Goal: Navigation & Orientation: Find specific page/section

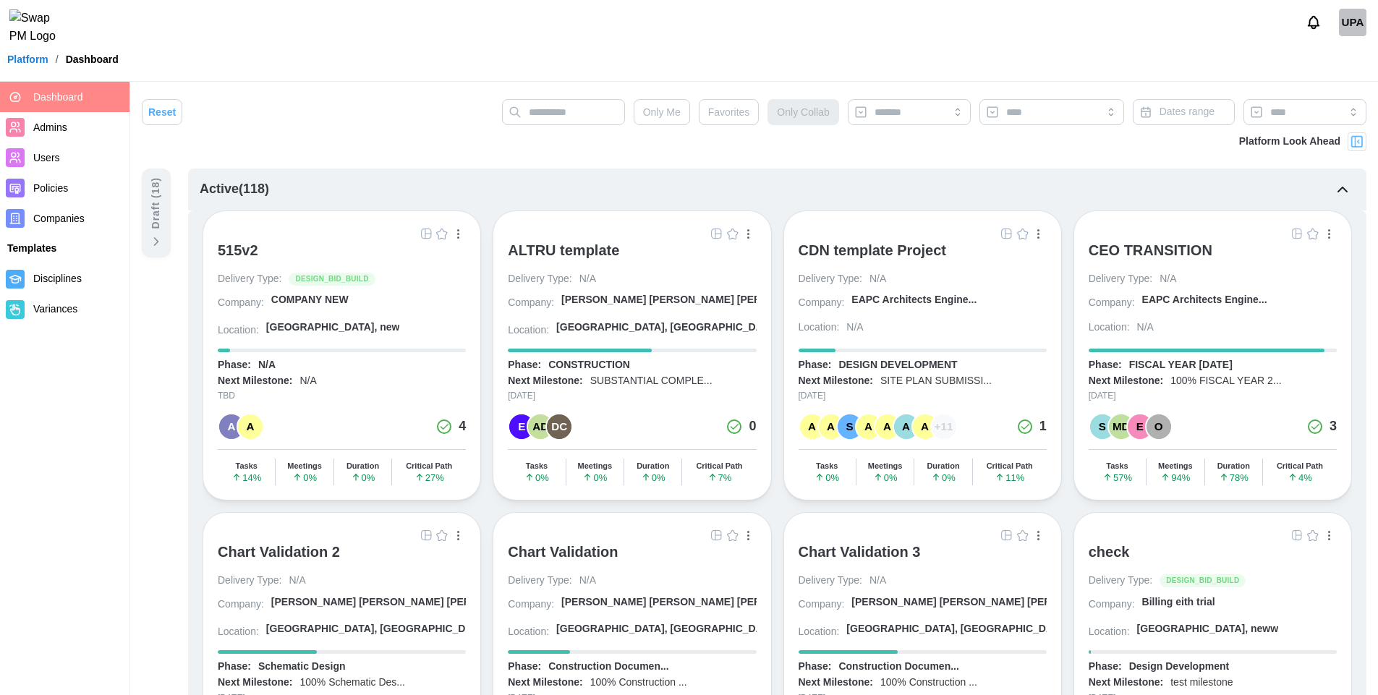
click at [715, 235] on img "button" at bounding box center [717, 234] width 12 height 12
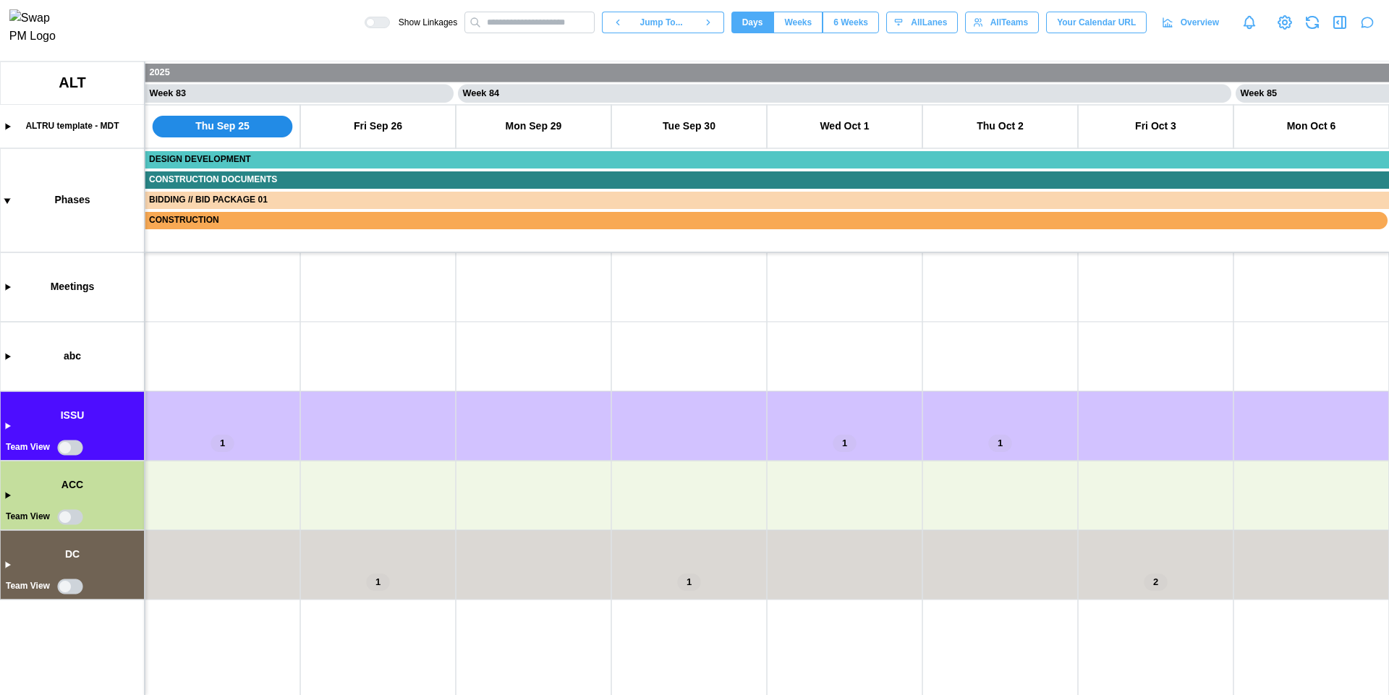
scroll to position [0, 64229]
click at [63, 446] on canvas at bounding box center [694, 378] width 1389 height 634
type textarea "*"
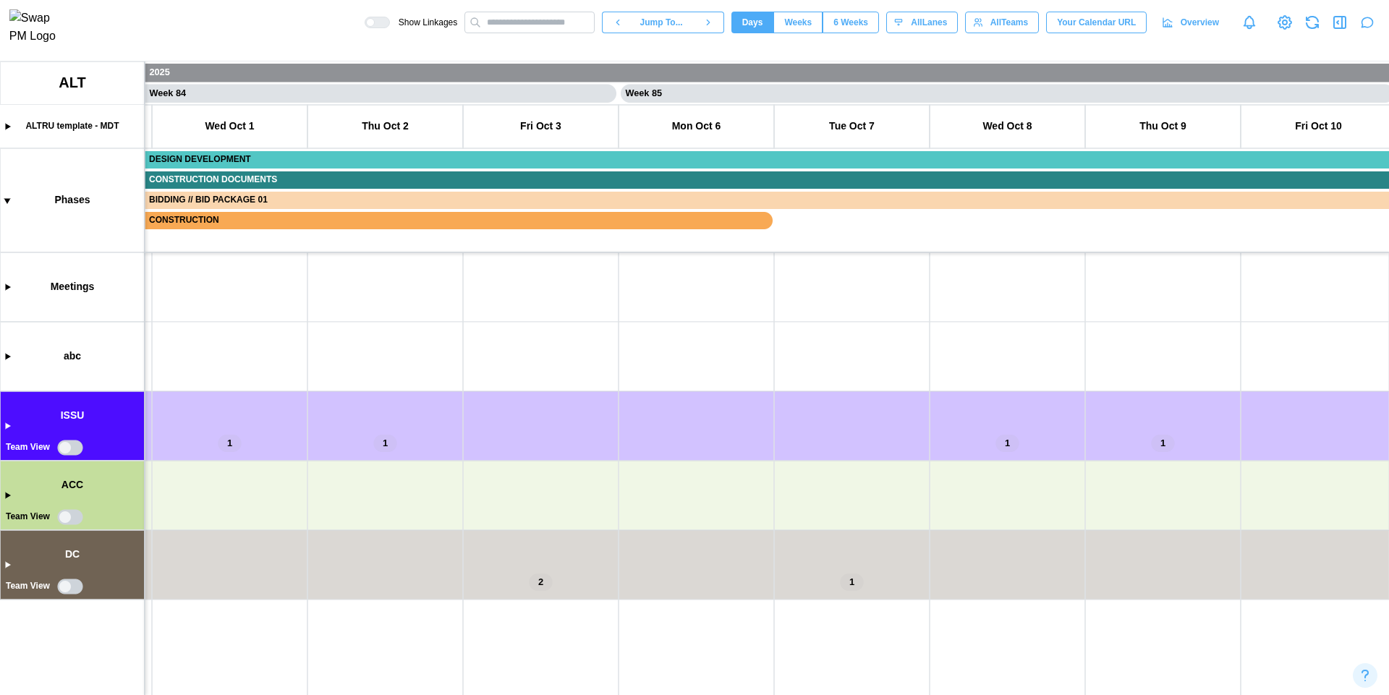
click at [65, 447] on canvas at bounding box center [694, 378] width 1389 height 634
click at [67, 447] on canvas at bounding box center [694, 378] width 1389 height 634
click at [67, 586] on canvas at bounding box center [694, 378] width 1389 height 634
click at [64, 589] on canvas at bounding box center [694, 378] width 1389 height 634
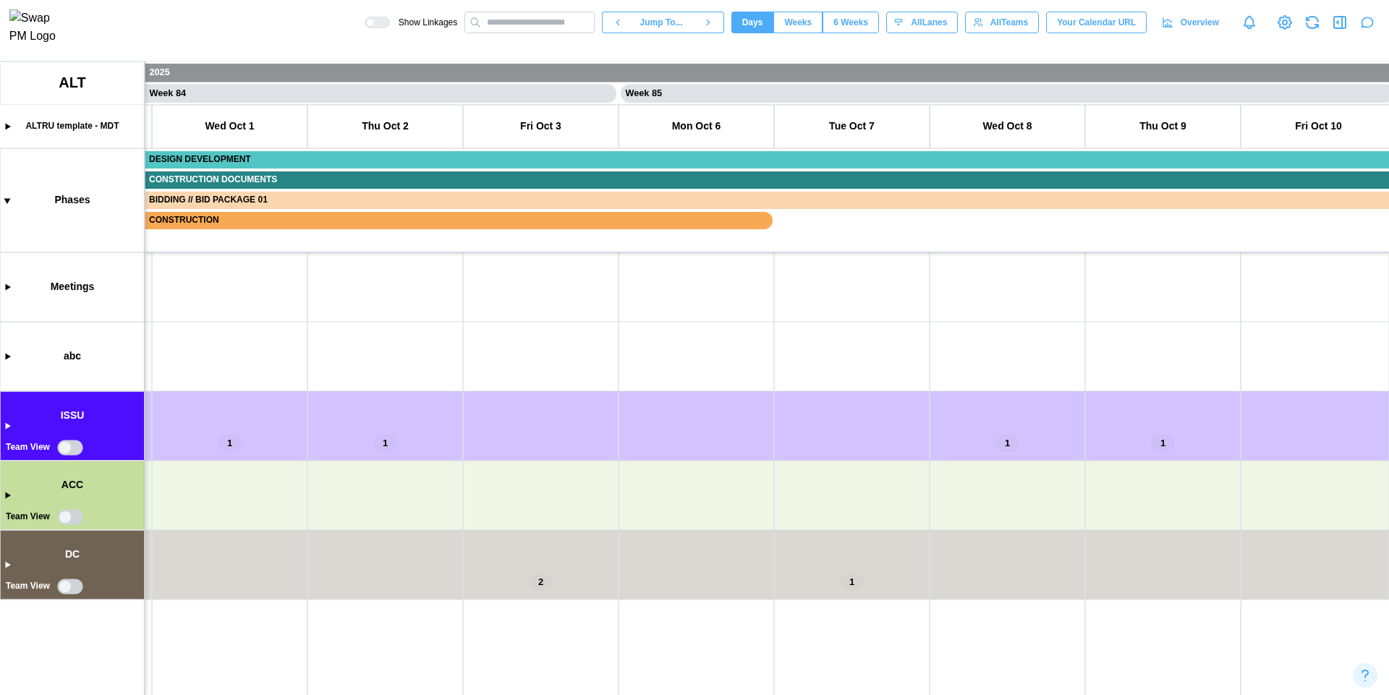
click at [65, 515] on canvas at bounding box center [694, 378] width 1389 height 634
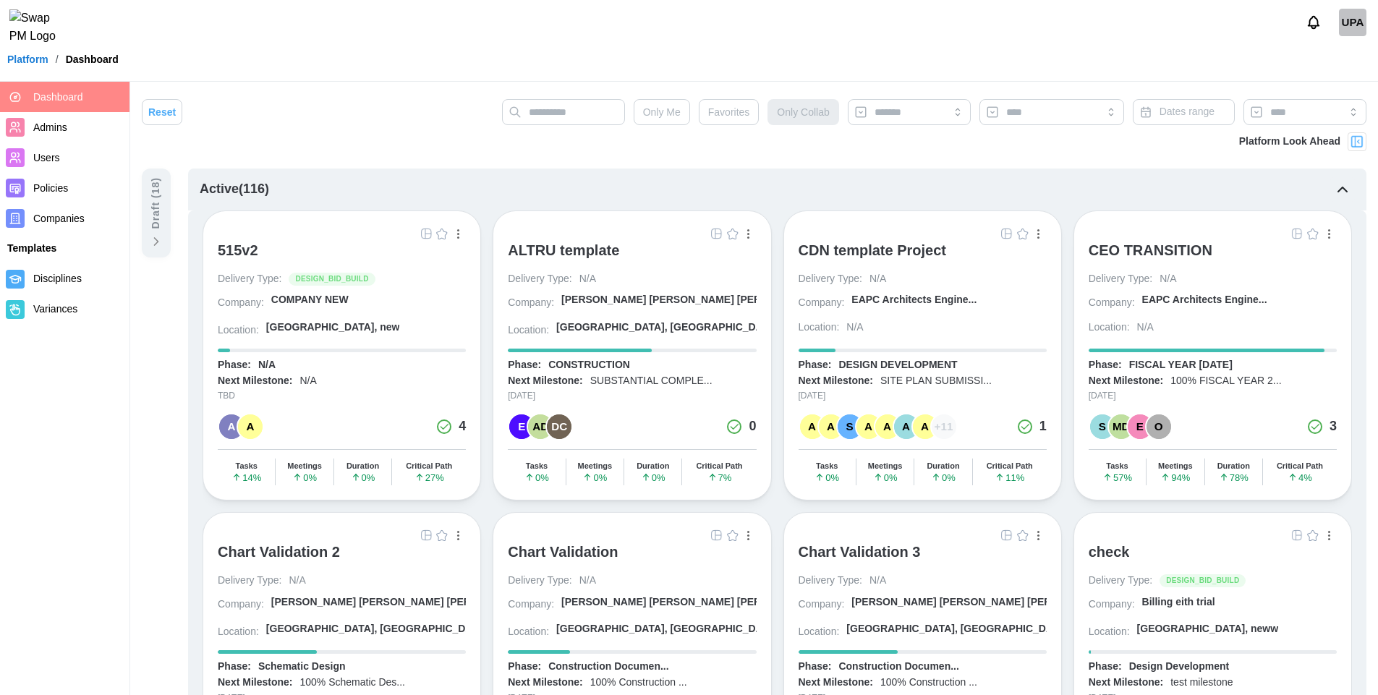
click at [1295, 234] on img "button" at bounding box center [1297, 234] width 12 height 12
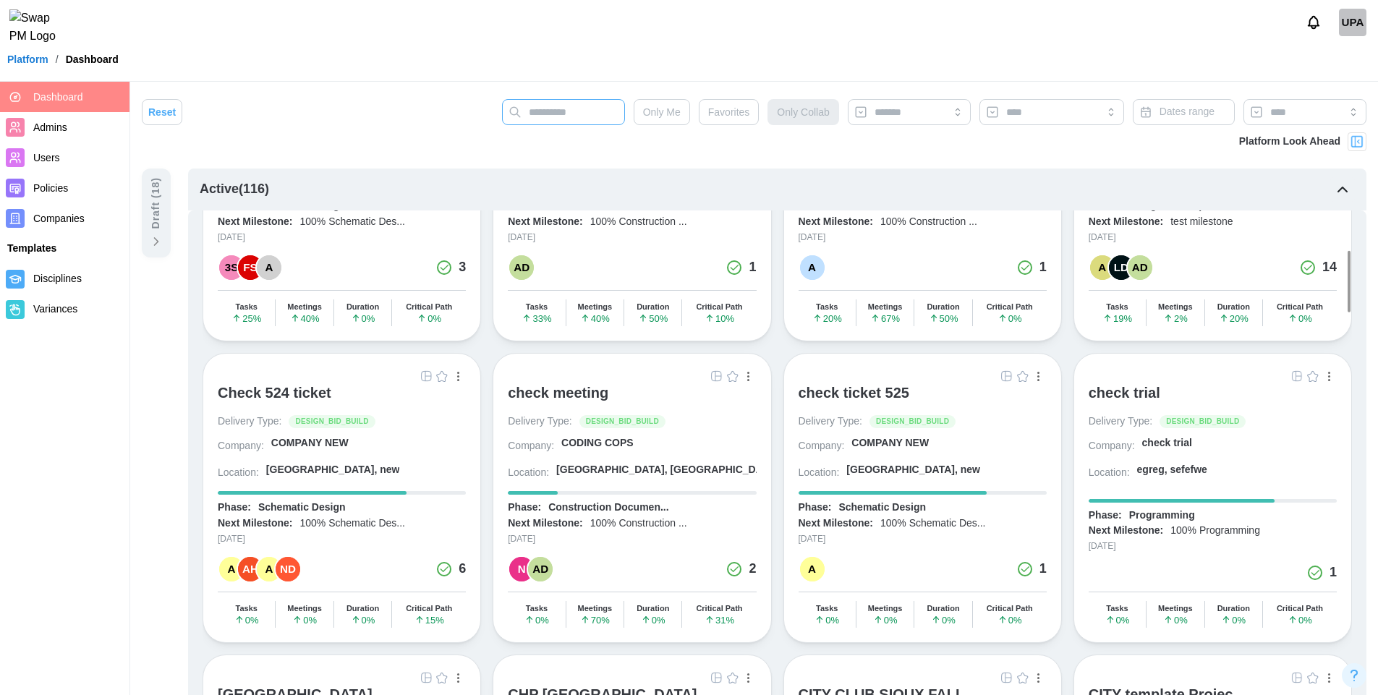
click at [587, 111] on input "text" at bounding box center [563, 112] width 123 height 26
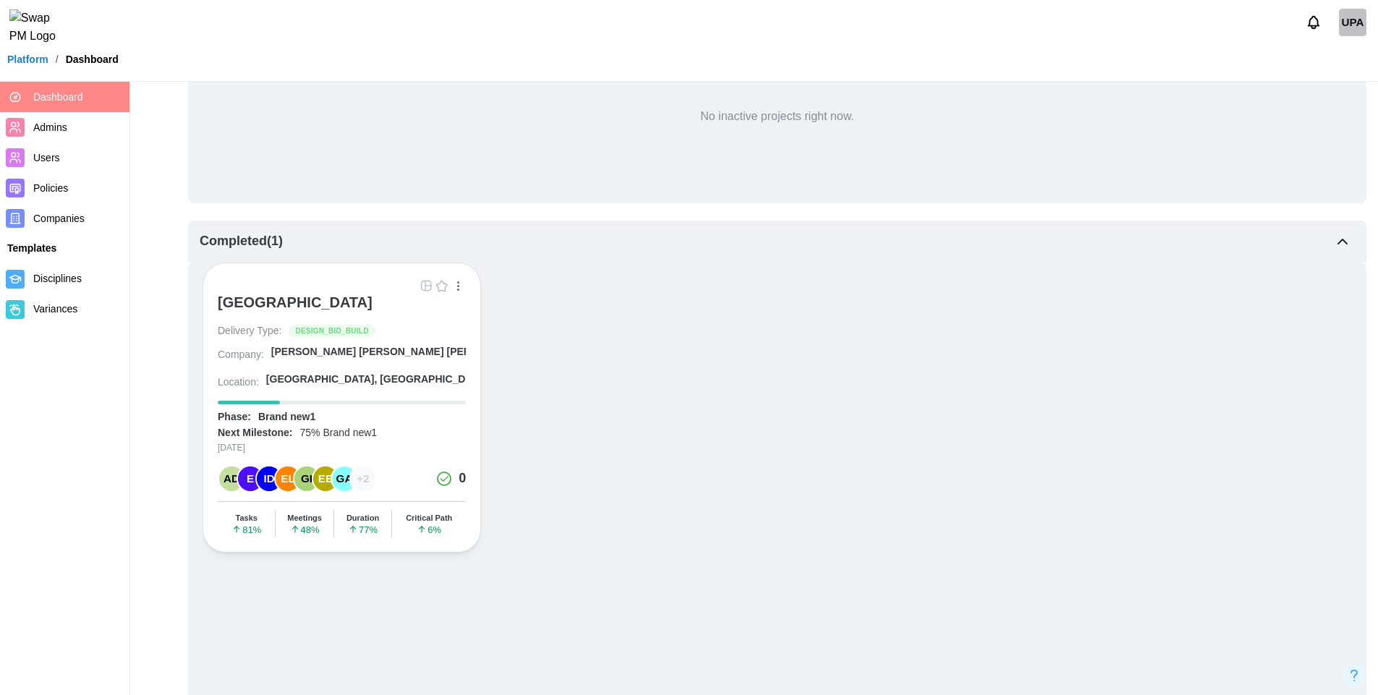
scroll to position [979, 0]
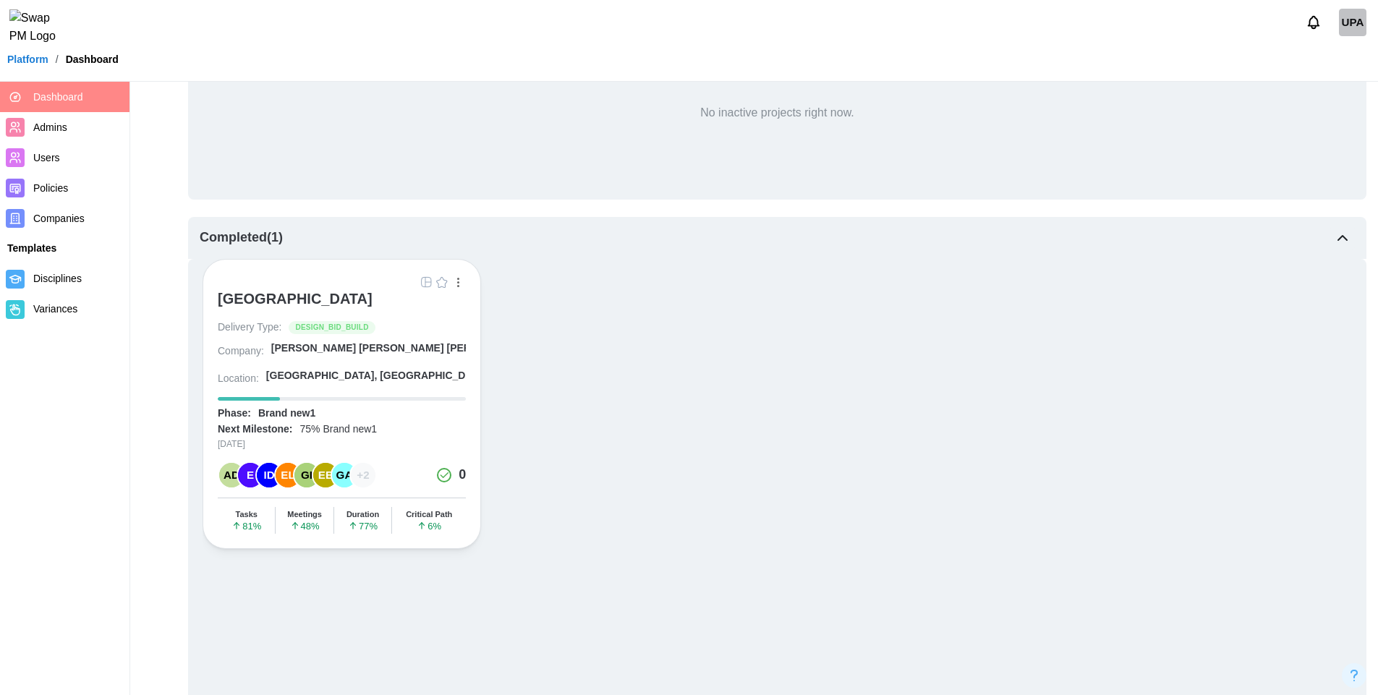
type input "*****"
click at [429, 284] on img "button" at bounding box center [426, 282] width 12 height 12
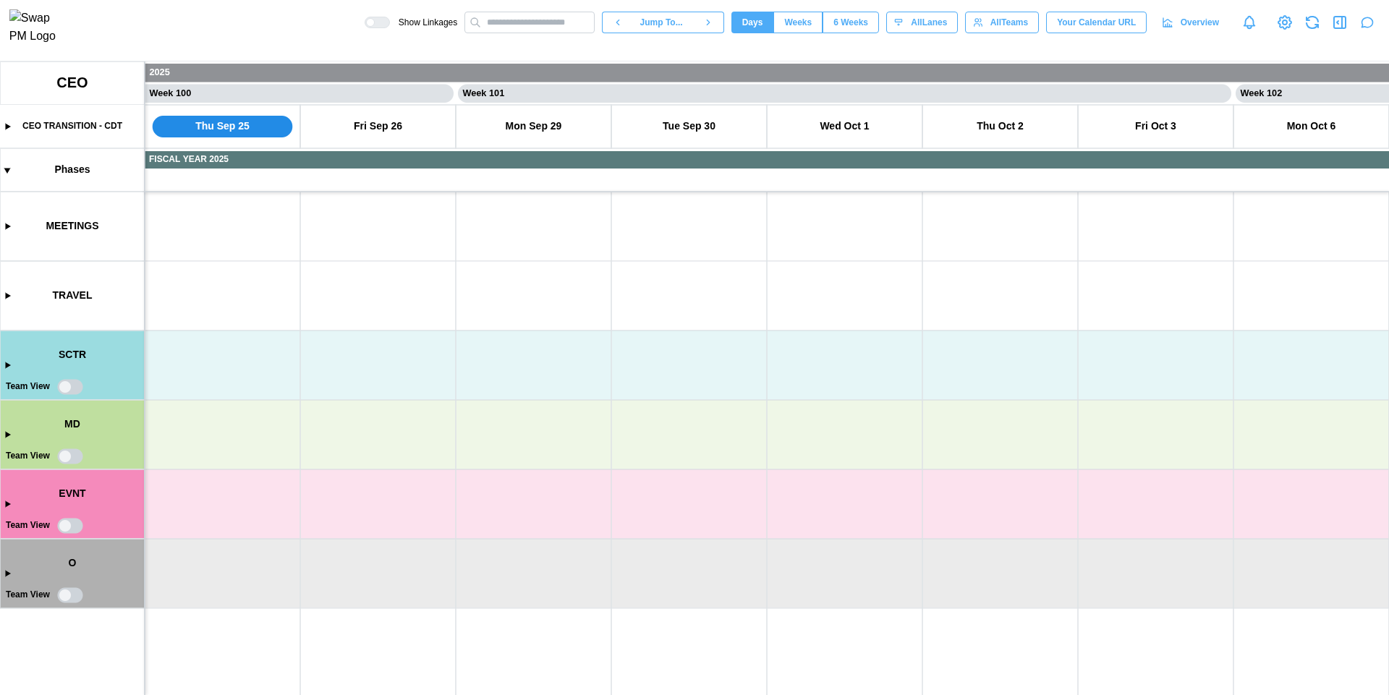
scroll to position [0, 77448]
click at [64, 388] on canvas at bounding box center [694, 378] width 1389 height 634
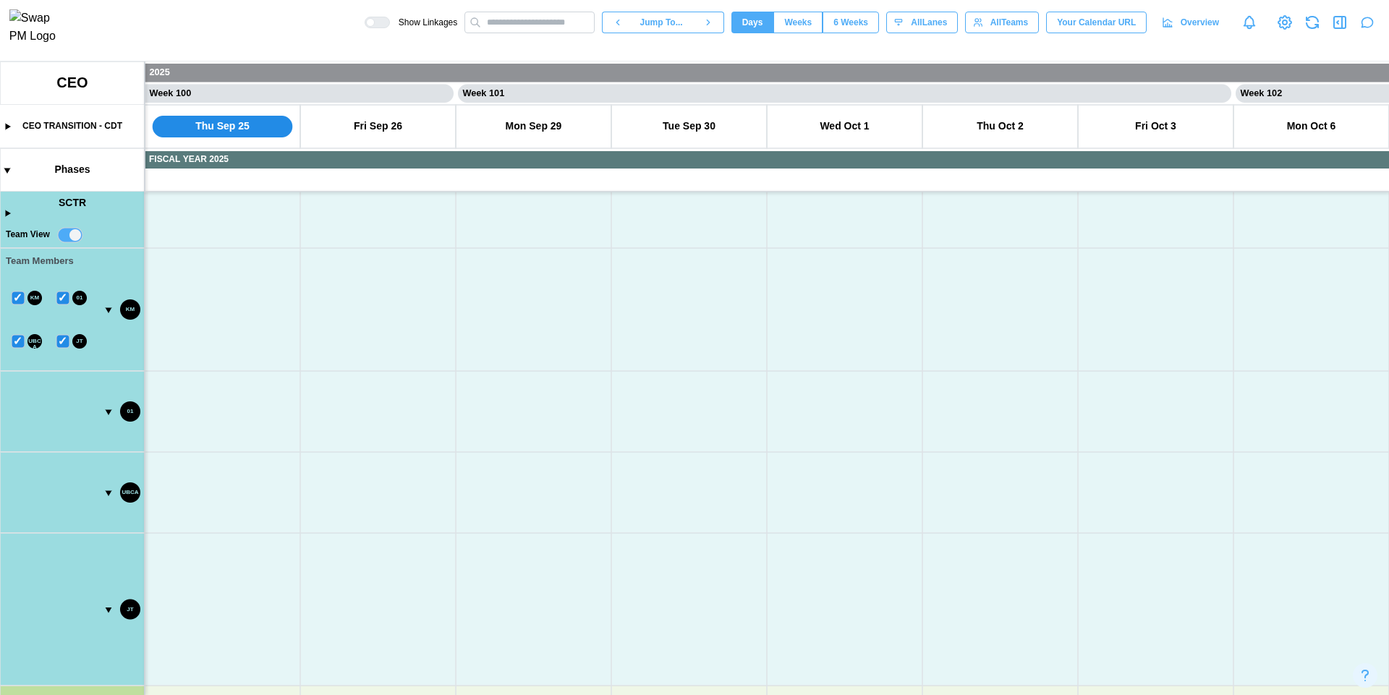
scroll to position [156, 0]
click at [71, 231] on canvas at bounding box center [694, 378] width 1389 height 634
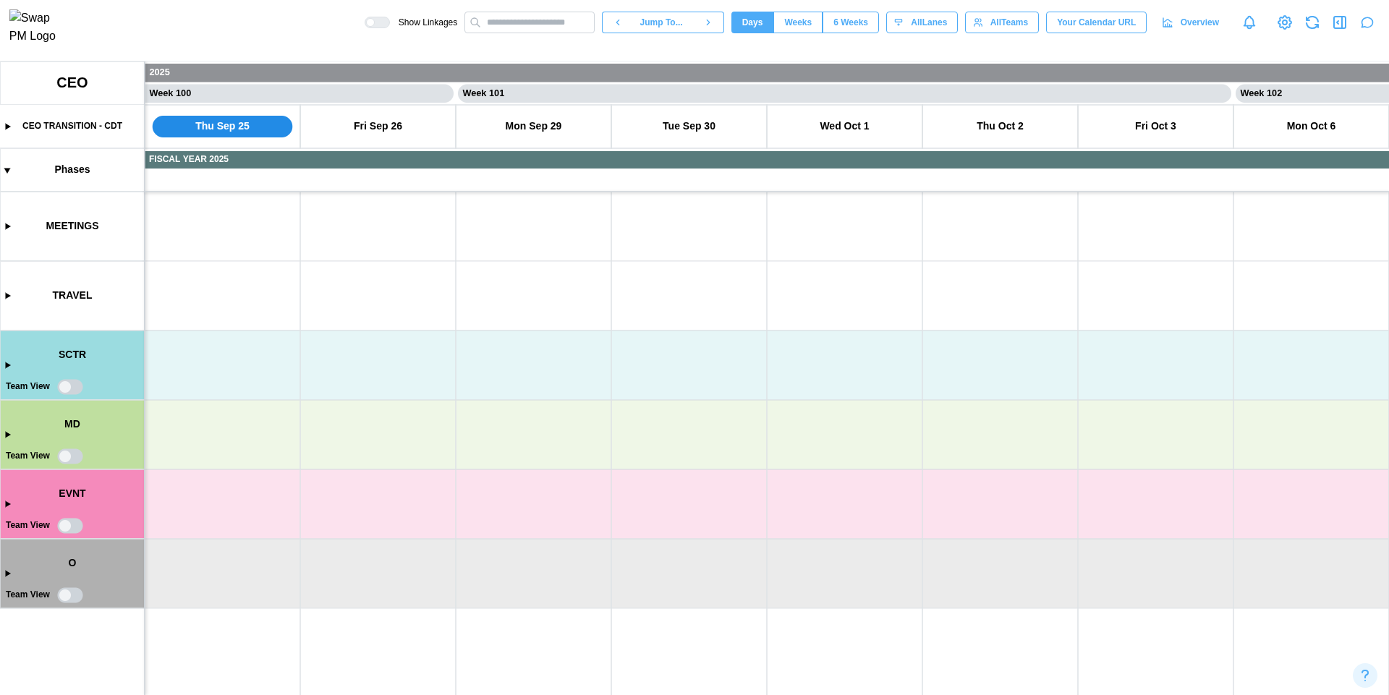
click at [66, 384] on canvas at bounding box center [694, 378] width 1389 height 634
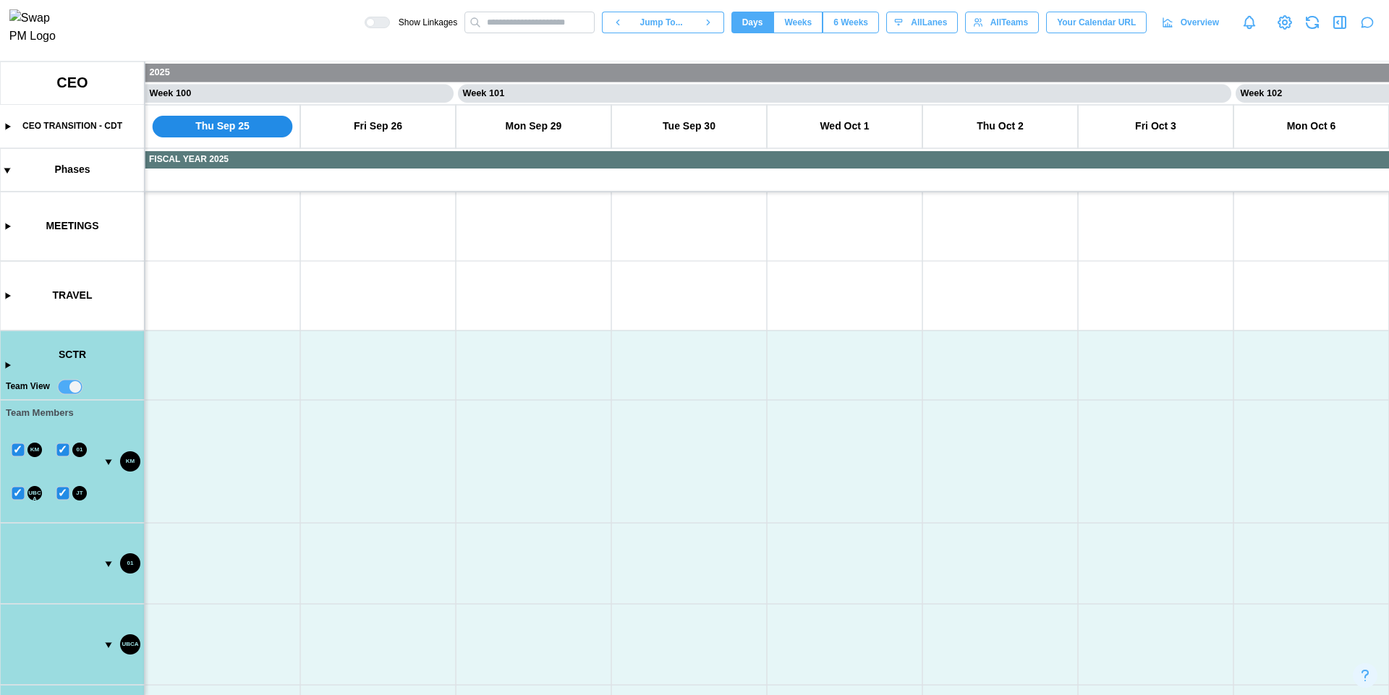
click at [76, 387] on canvas at bounding box center [694, 378] width 1389 height 634
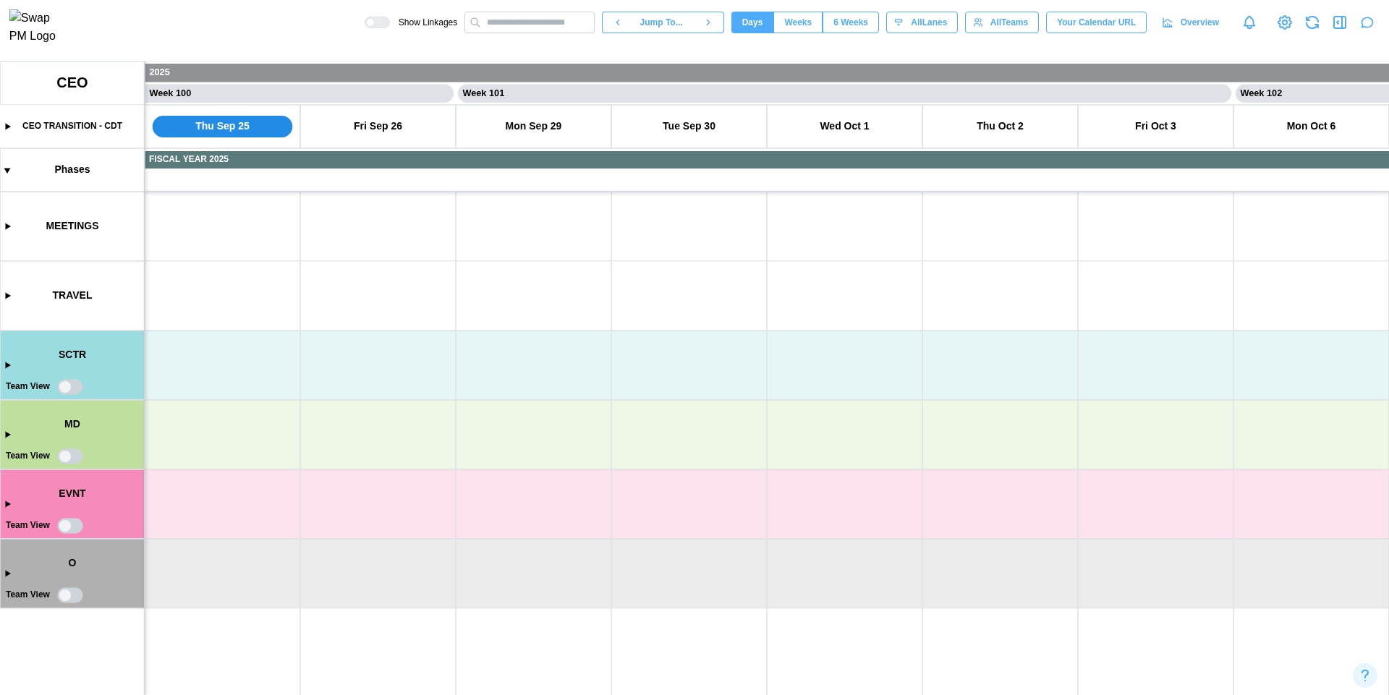
click at [76, 387] on canvas at bounding box center [694, 378] width 1389 height 634
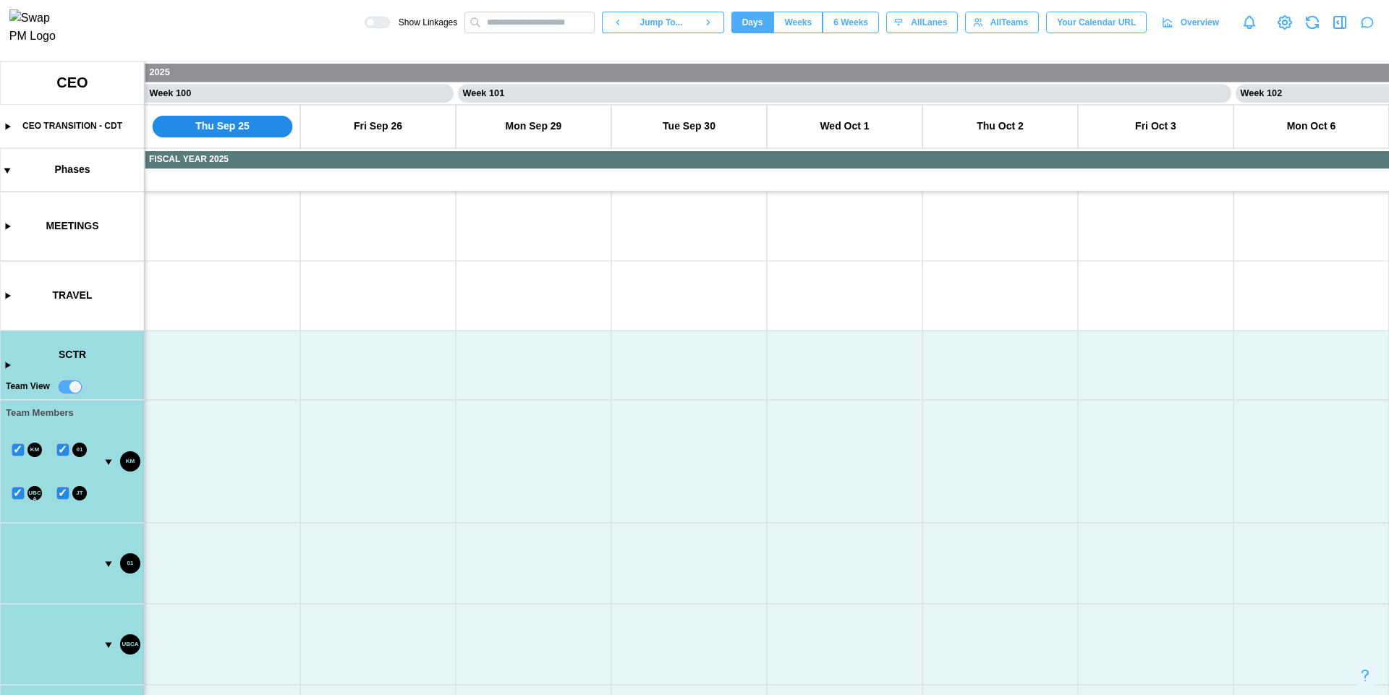
click at [76, 387] on canvas at bounding box center [694, 378] width 1389 height 634
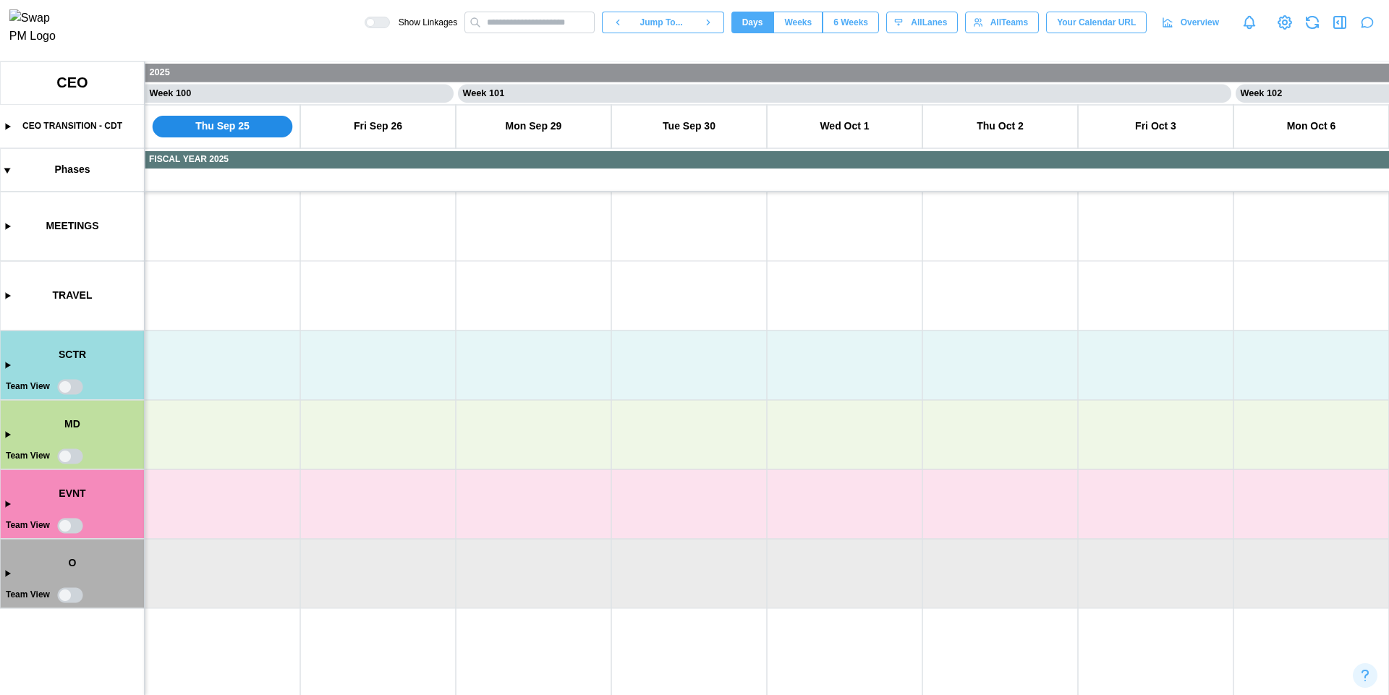
click at [76, 387] on canvas at bounding box center [694, 378] width 1389 height 634
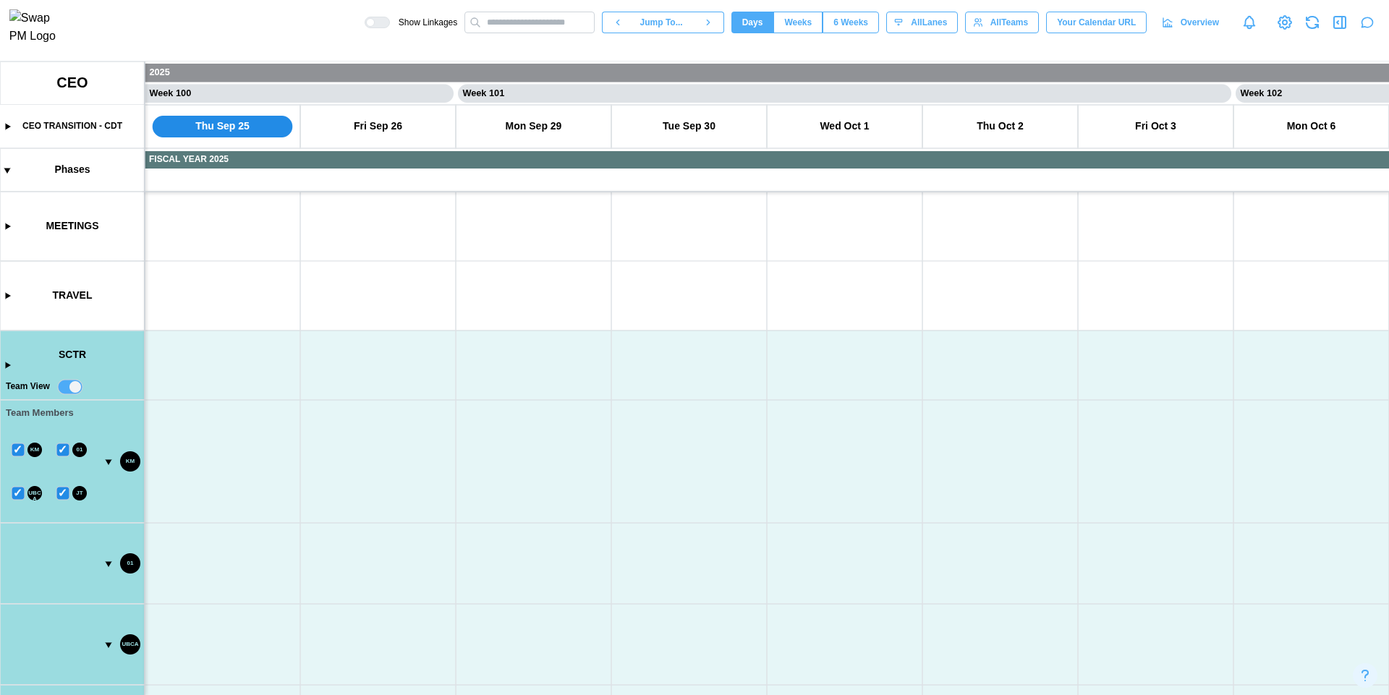
click at [76, 387] on canvas at bounding box center [694, 378] width 1389 height 634
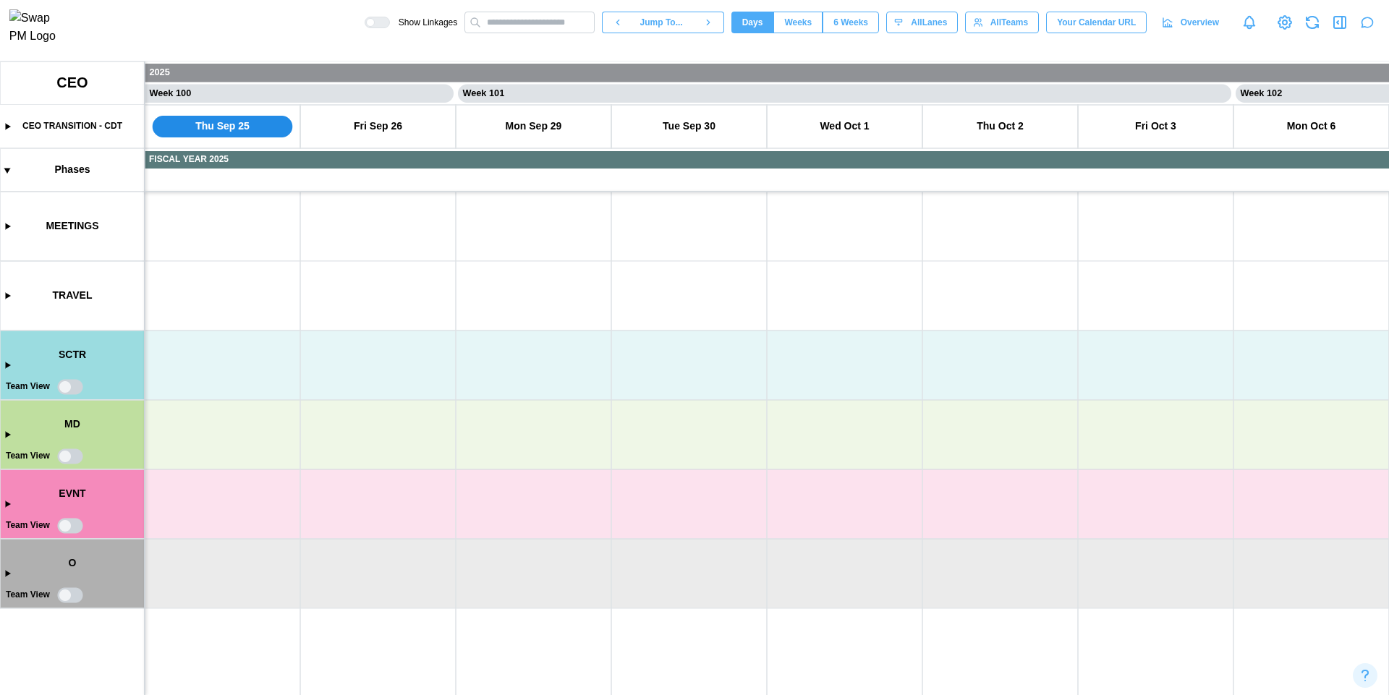
click at [76, 387] on canvas at bounding box center [694, 378] width 1389 height 634
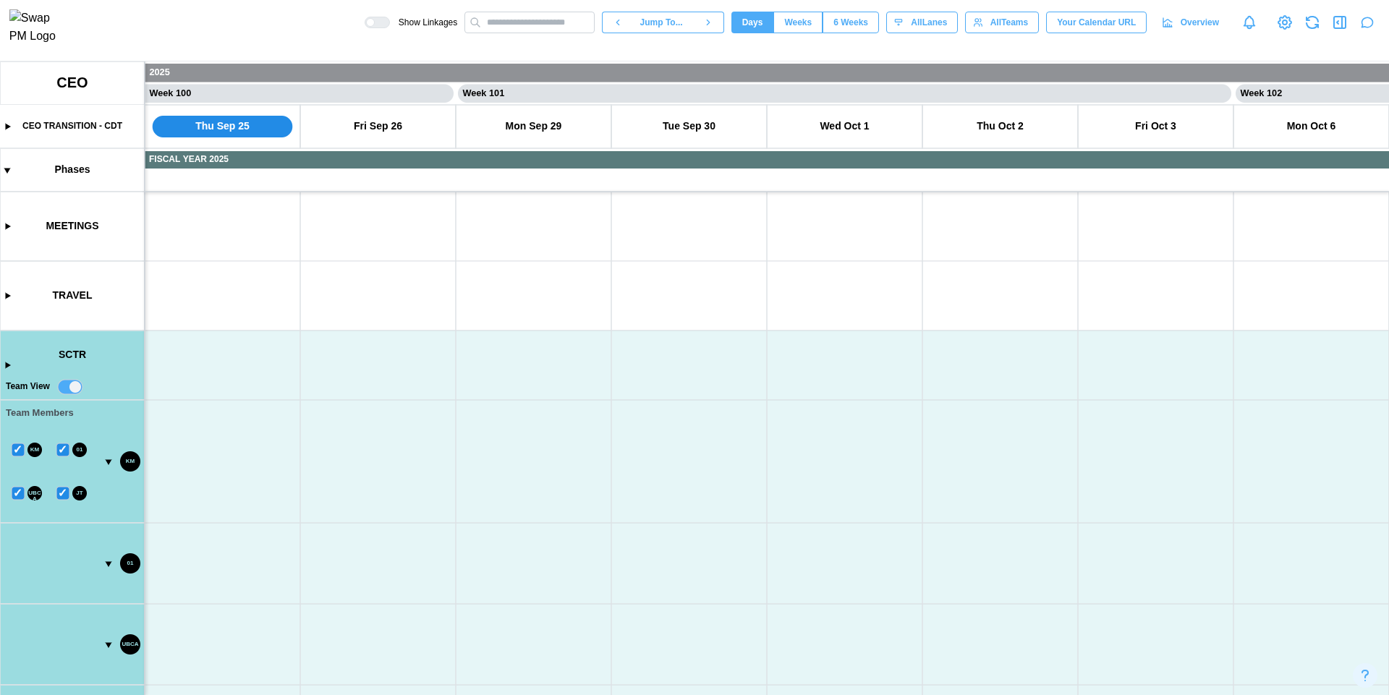
click at [76, 387] on canvas at bounding box center [694, 378] width 1389 height 634
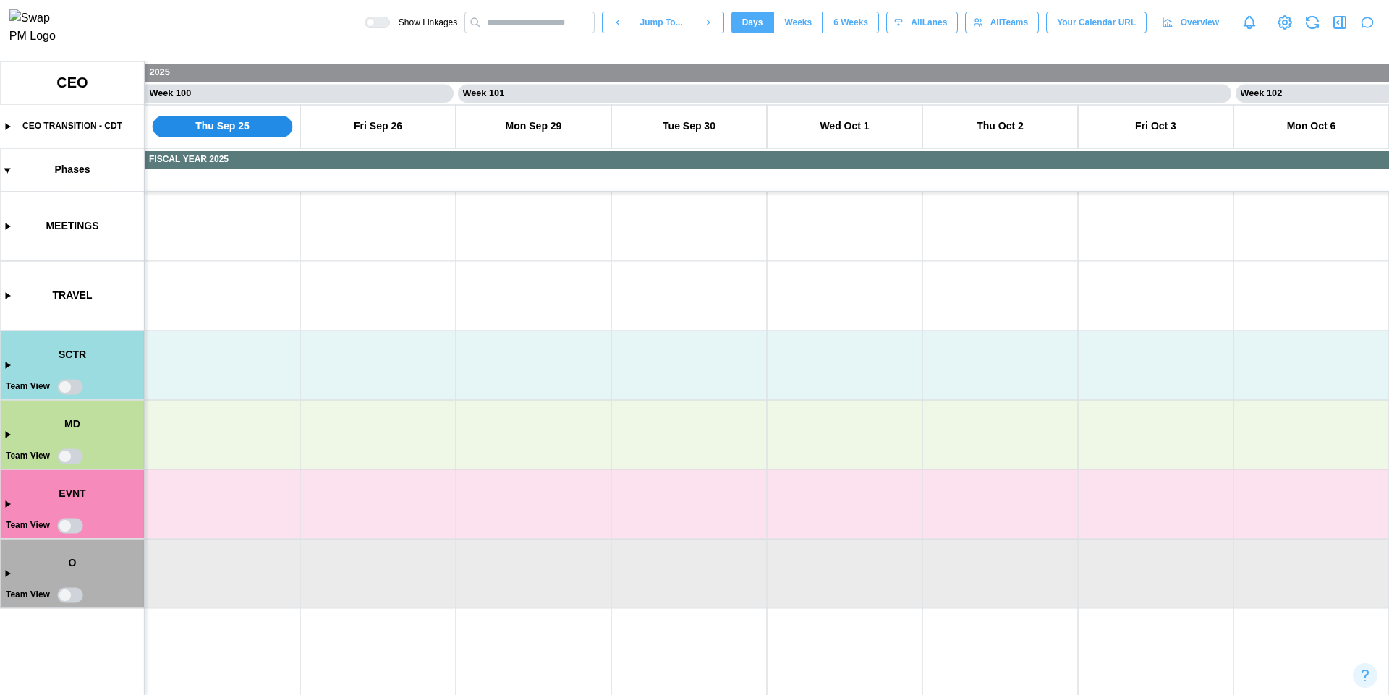
click at [65, 460] on canvas at bounding box center [694, 378] width 1389 height 634
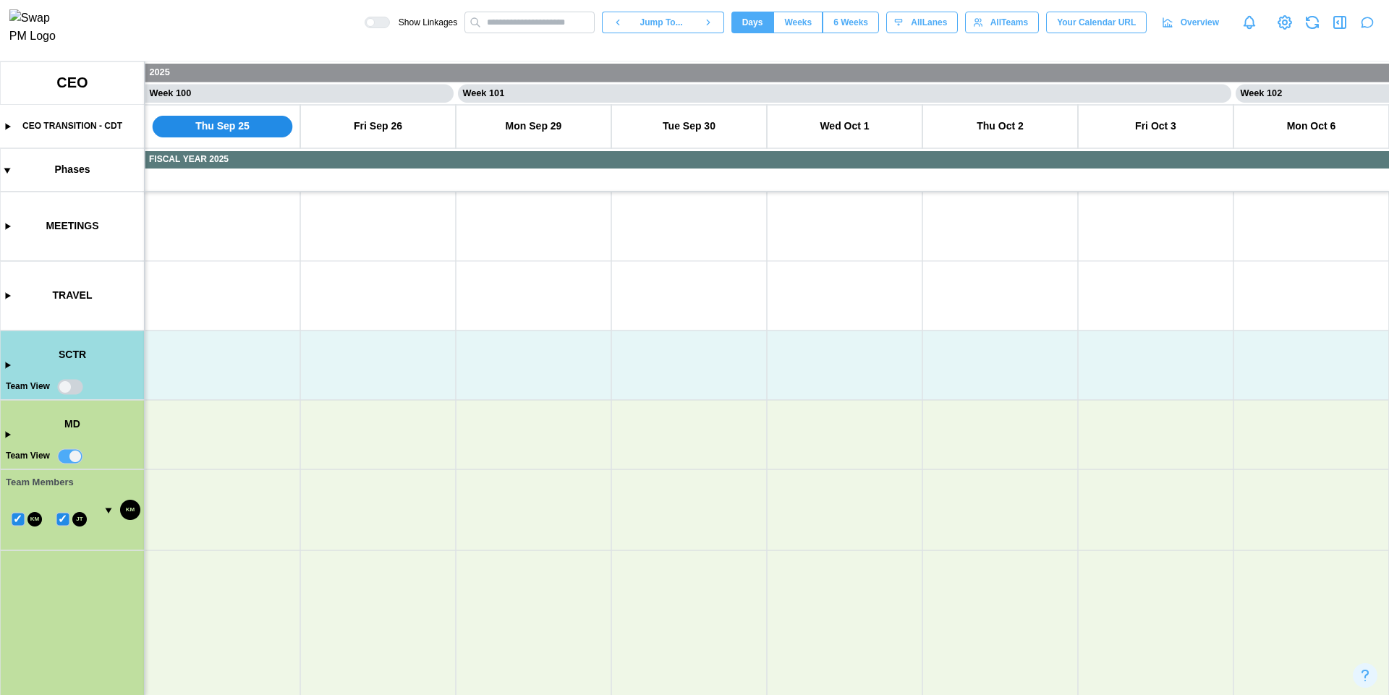
click at [65, 460] on canvas at bounding box center [694, 378] width 1389 height 634
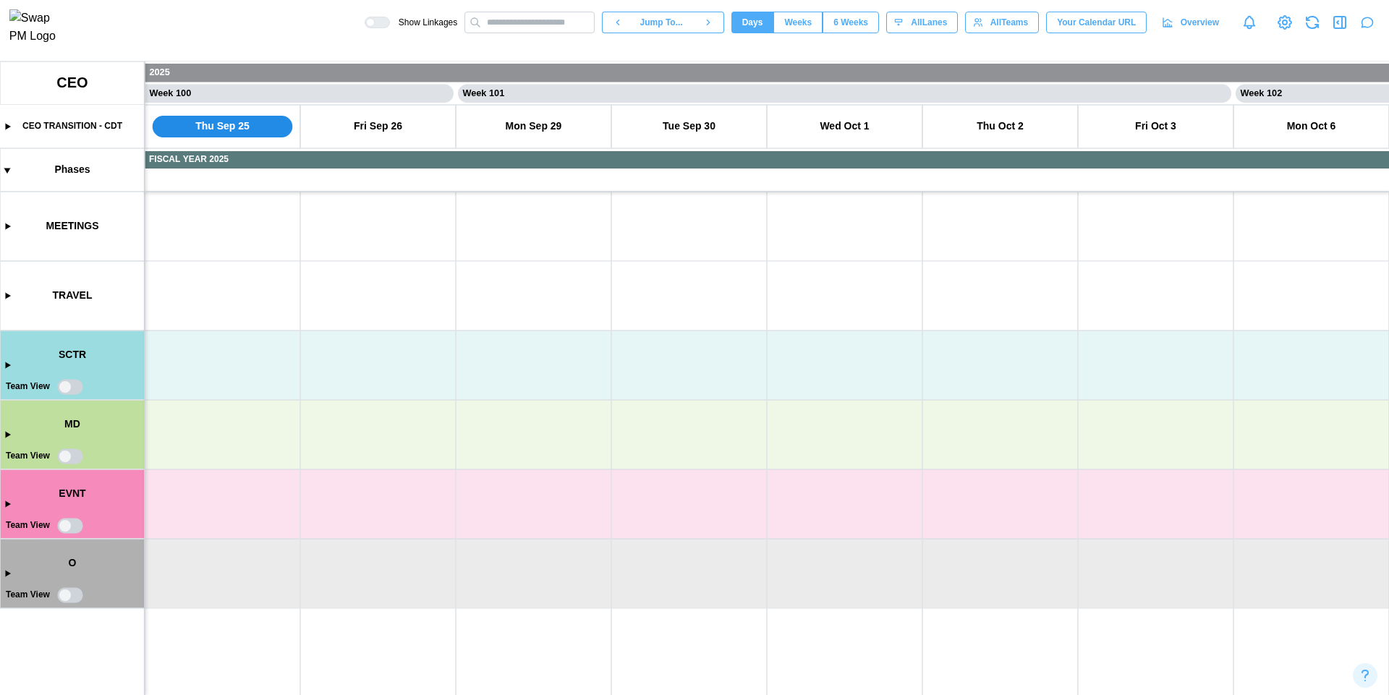
click at [65, 460] on canvas at bounding box center [694, 378] width 1389 height 634
click at [71, 530] on canvas at bounding box center [694, 378] width 1389 height 634
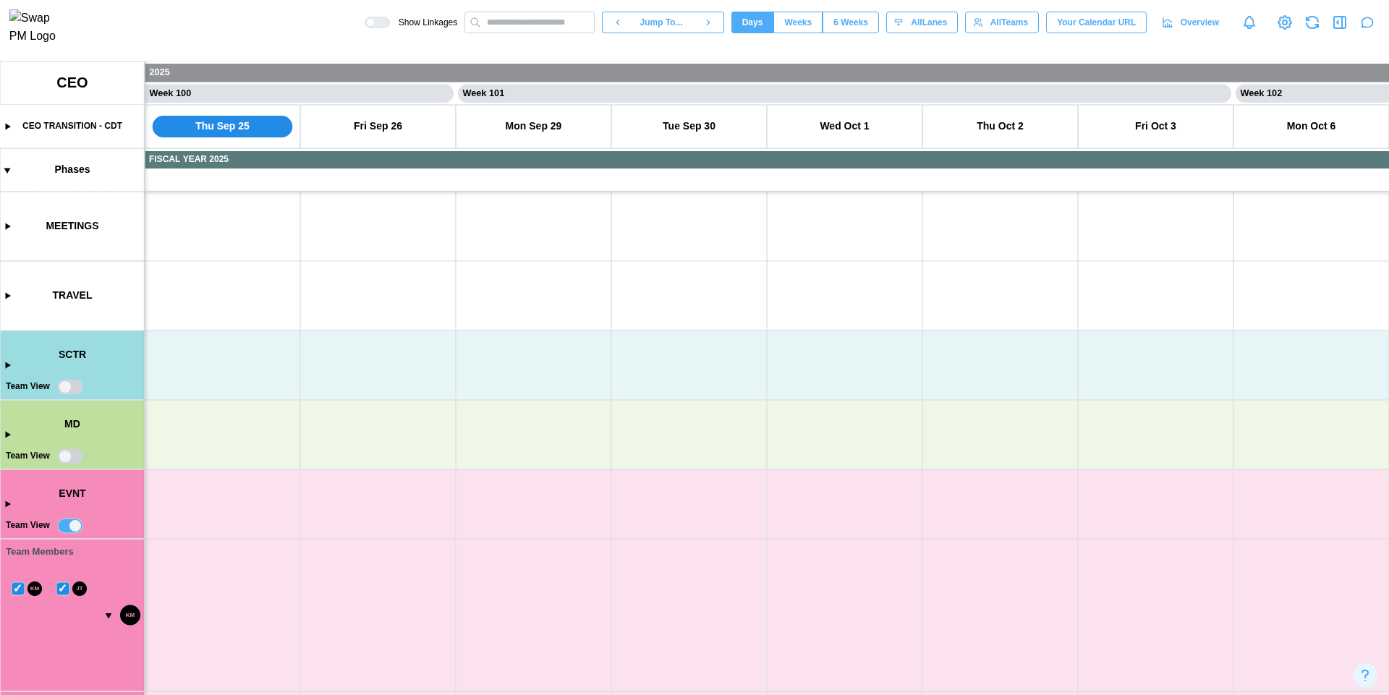
click at [72, 532] on canvas at bounding box center [694, 378] width 1389 height 634
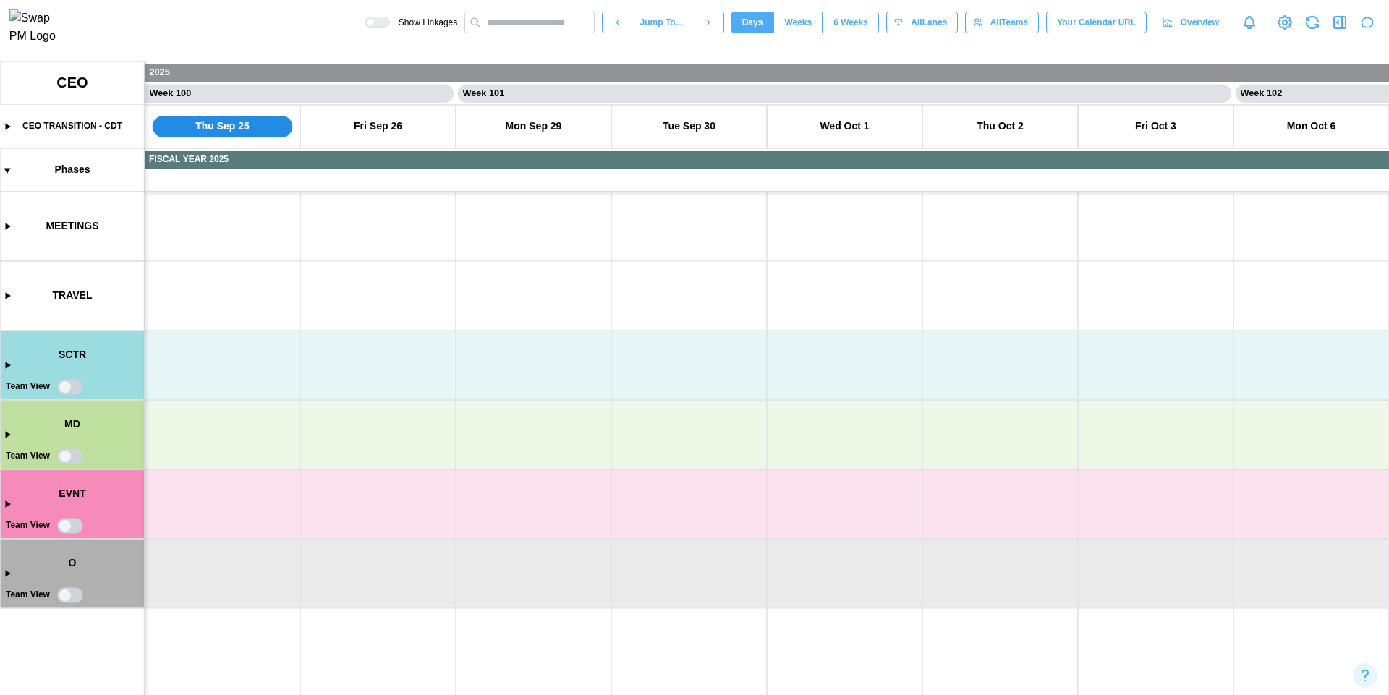
click at [72, 532] on canvas at bounding box center [694, 378] width 1389 height 634
click at [62, 599] on canvas at bounding box center [694, 378] width 1389 height 634
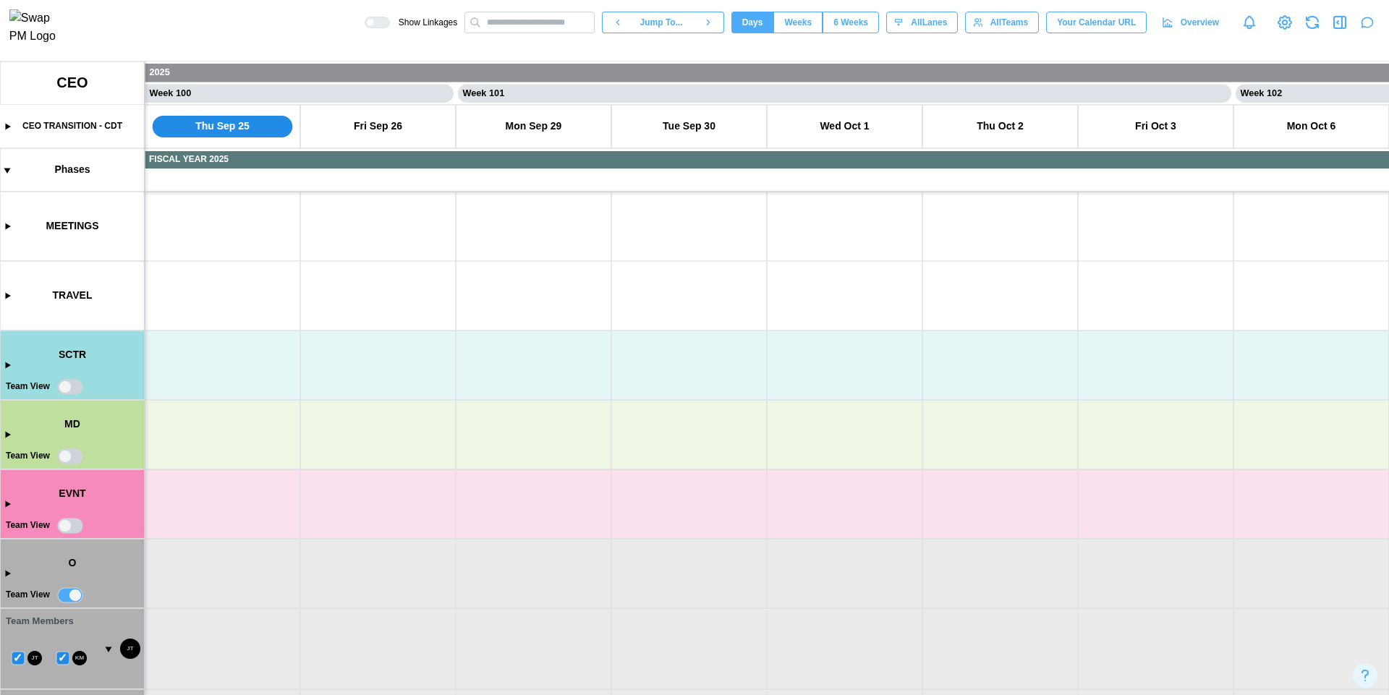
click at [79, 590] on canvas at bounding box center [694, 378] width 1389 height 634
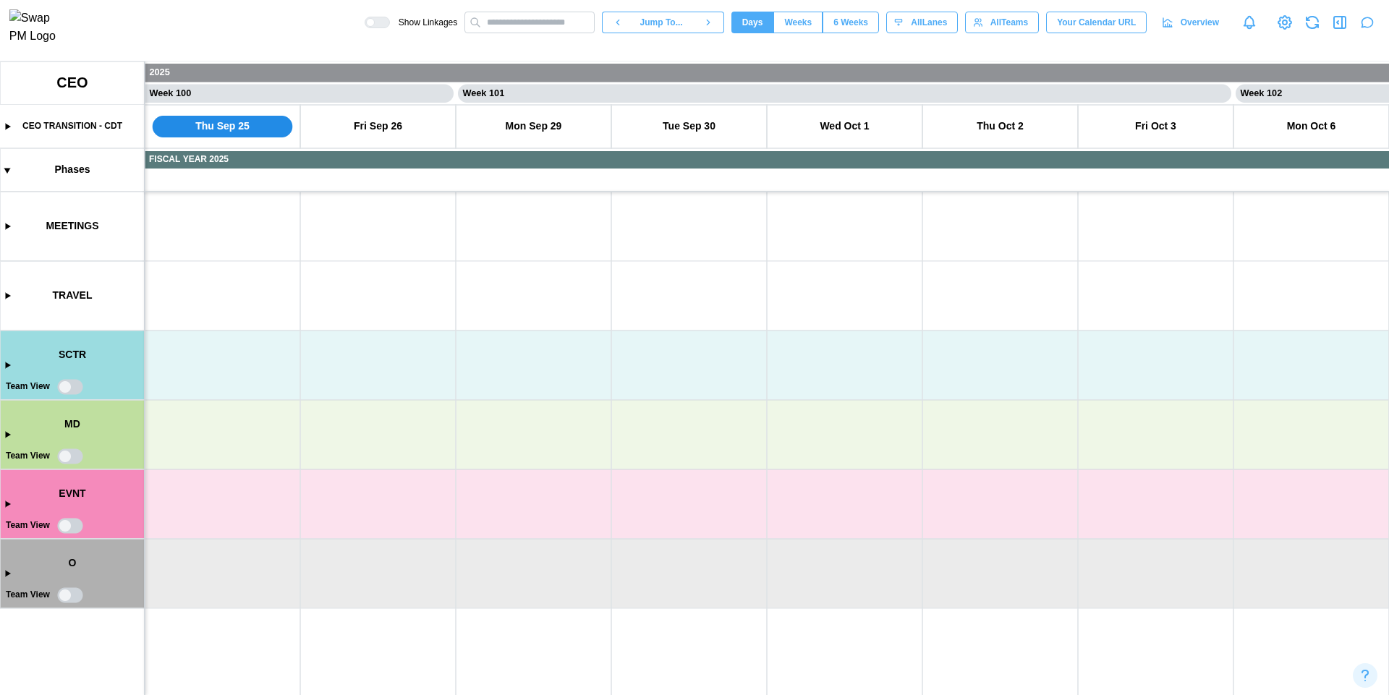
type textarea "*"
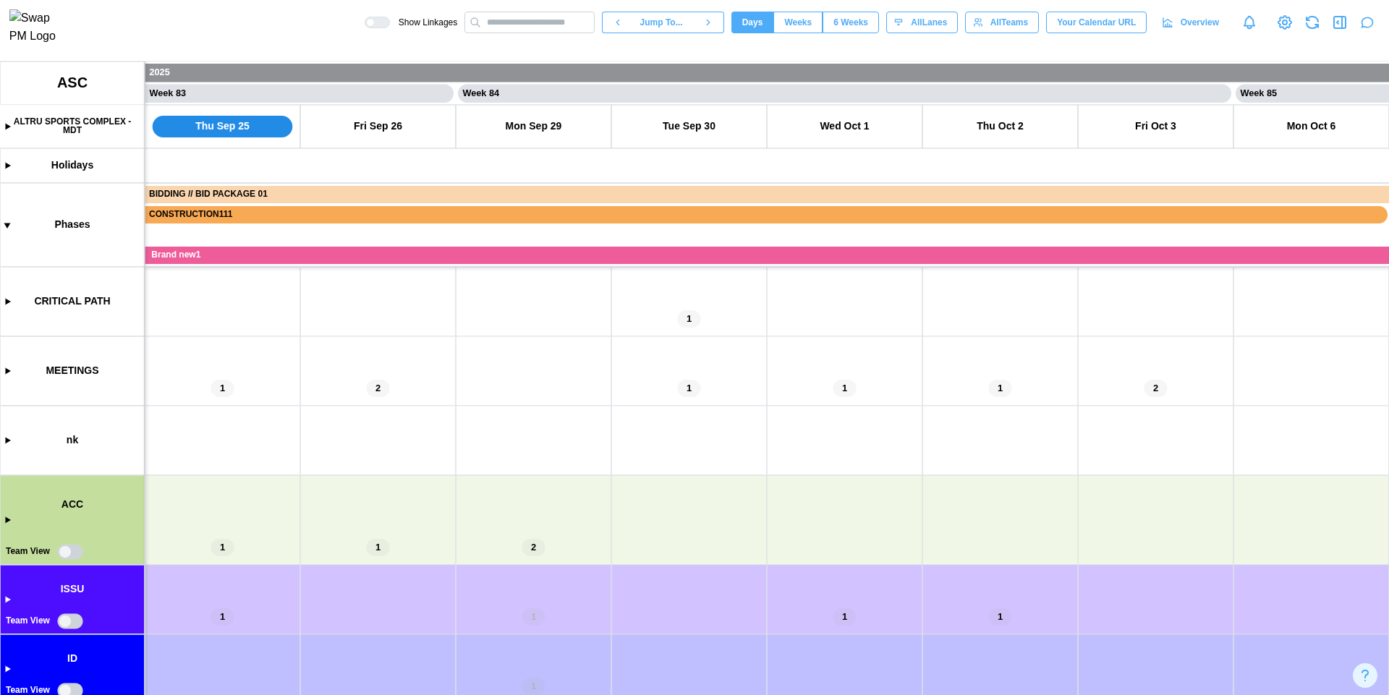
scroll to position [370, 0]
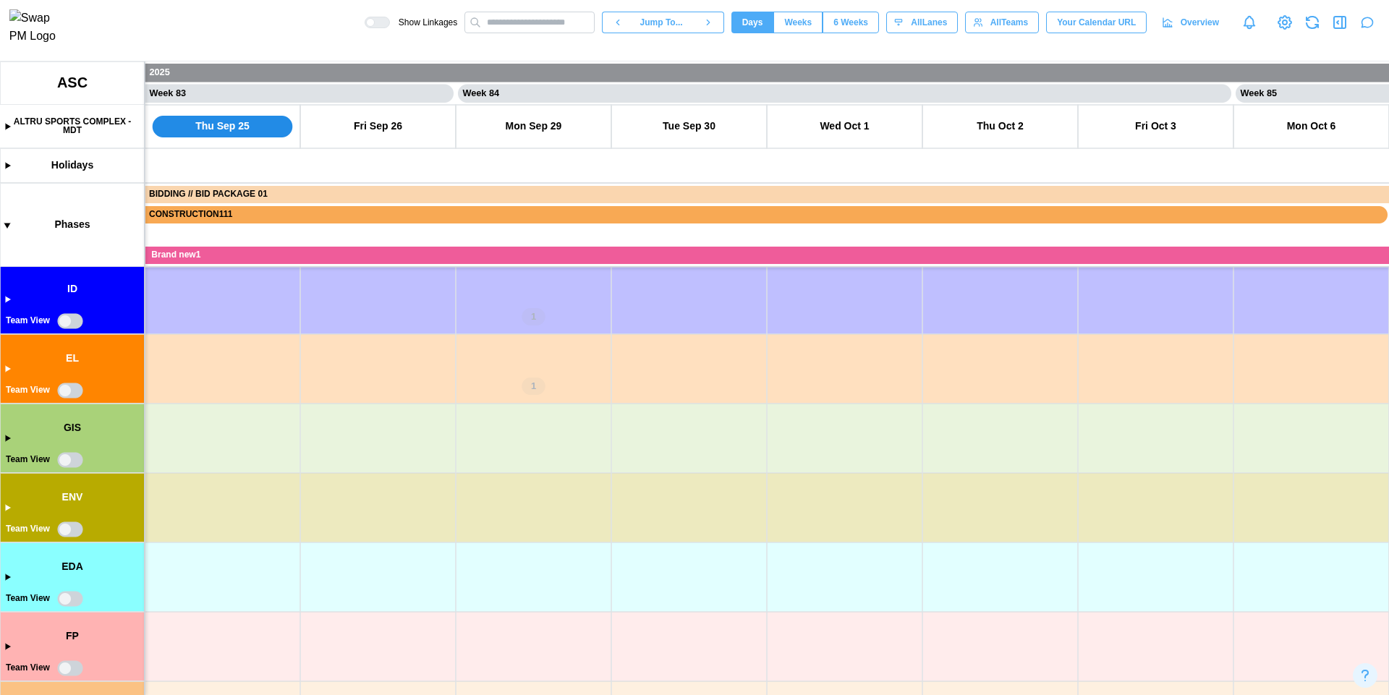
click at [67, 323] on canvas at bounding box center [694, 378] width 1389 height 634
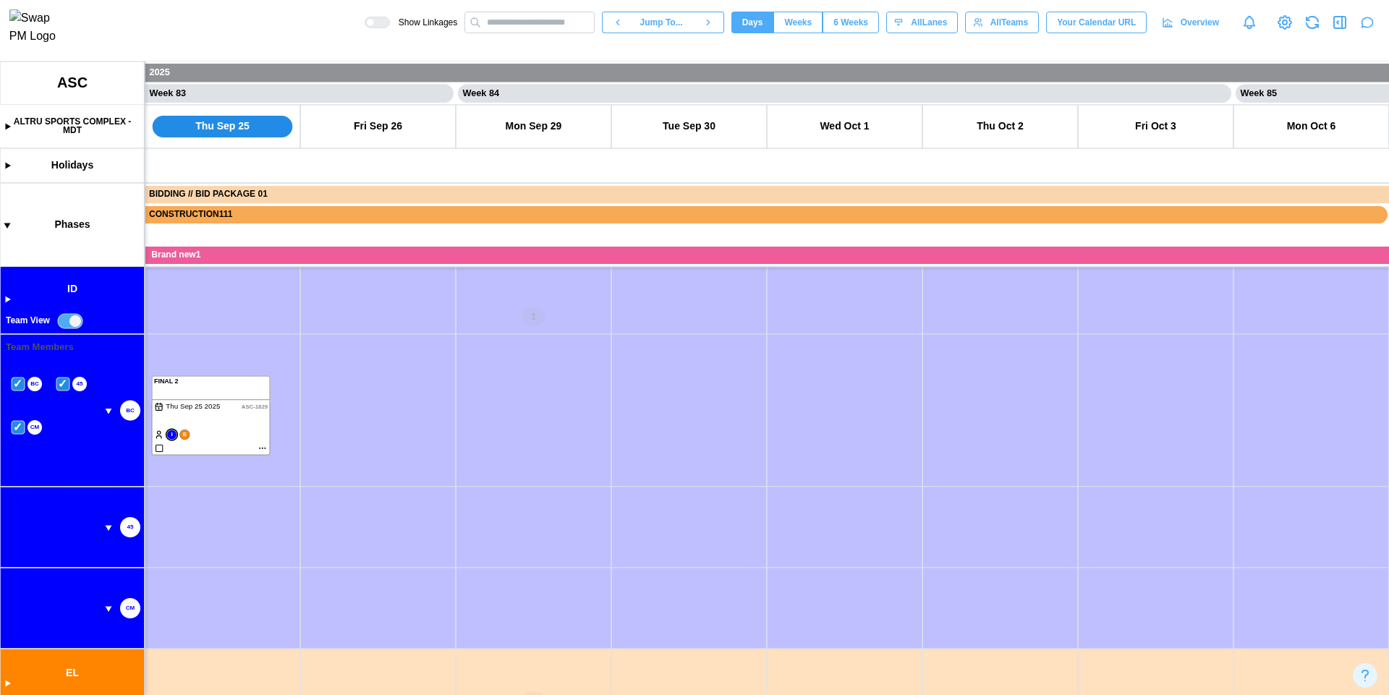
click at [67, 323] on canvas at bounding box center [694, 378] width 1389 height 634
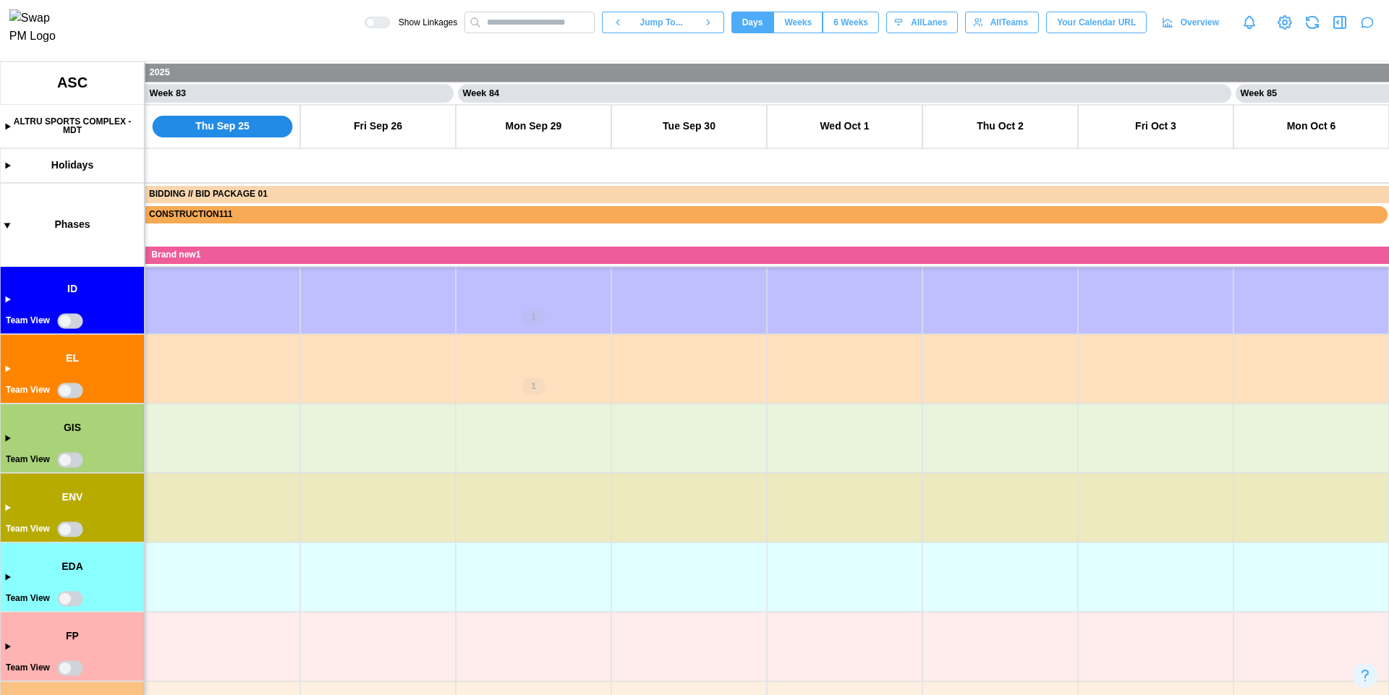
click at [67, 323] on canvas at bounding box center [694, 378] width 1389 height 634
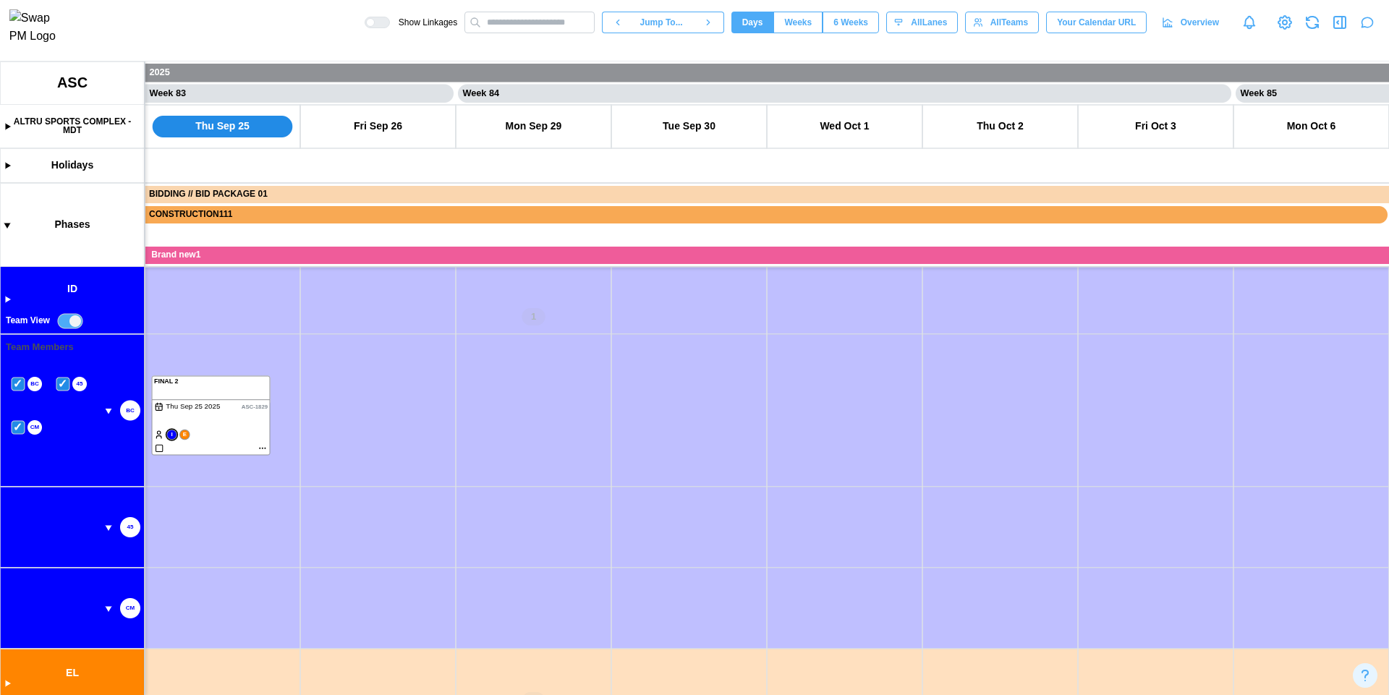
click at [67, 323] on canvas at bounding box center [694, 378] width 1389 height 634
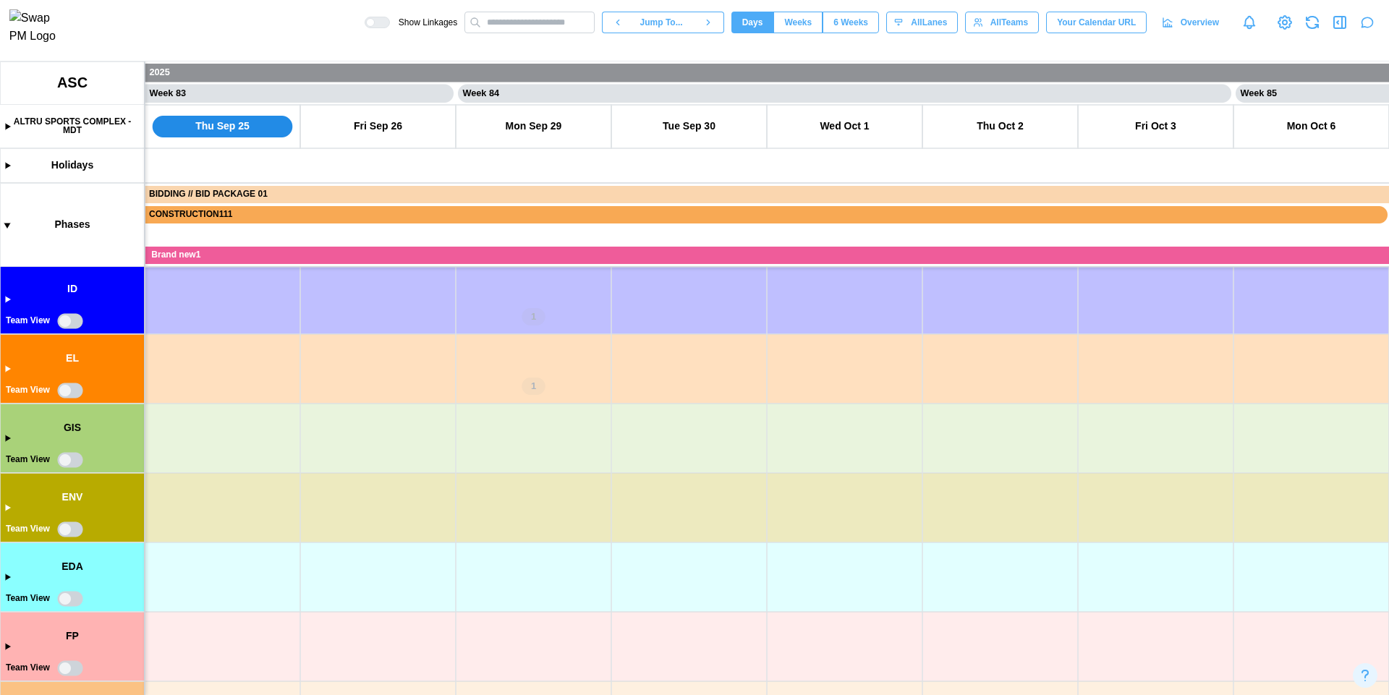
click at [67, 323] on canvas at bounding box center [694, 378] width 1389 height 634
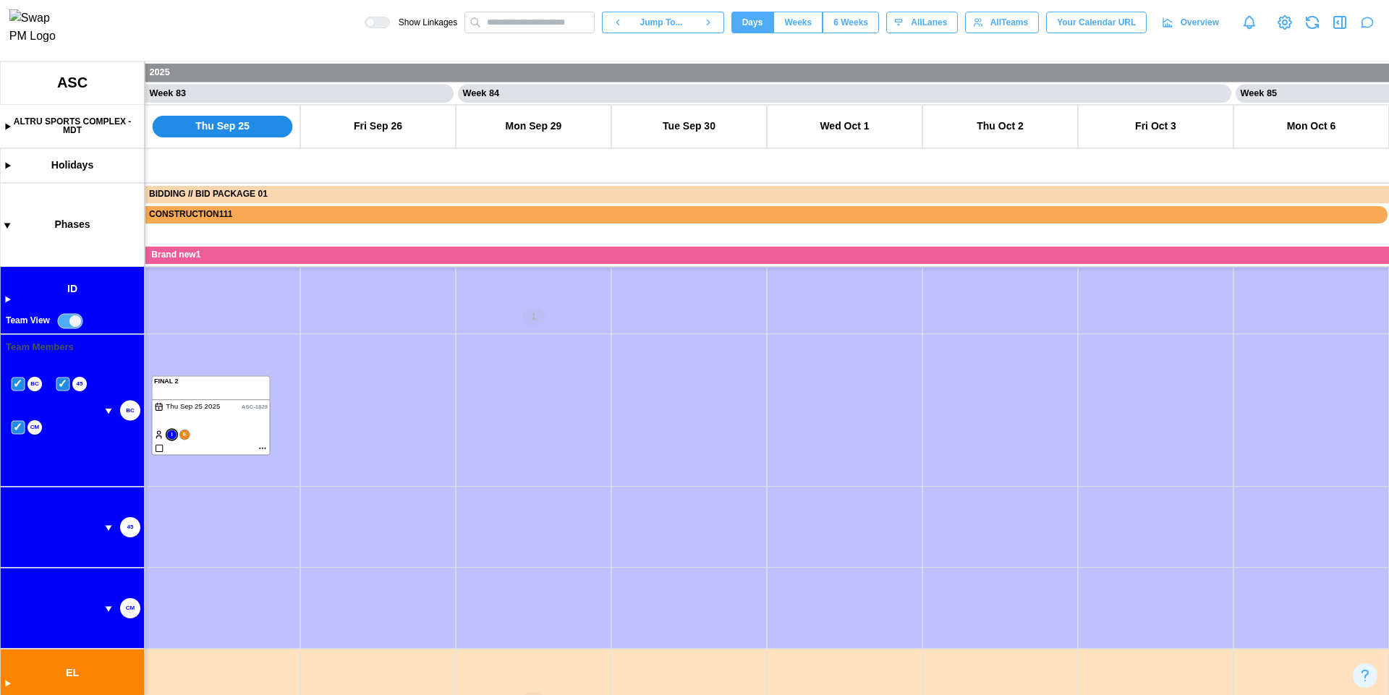
click at [20, 386] on canvas at bounding box center [694, 378] width 1389 height 634
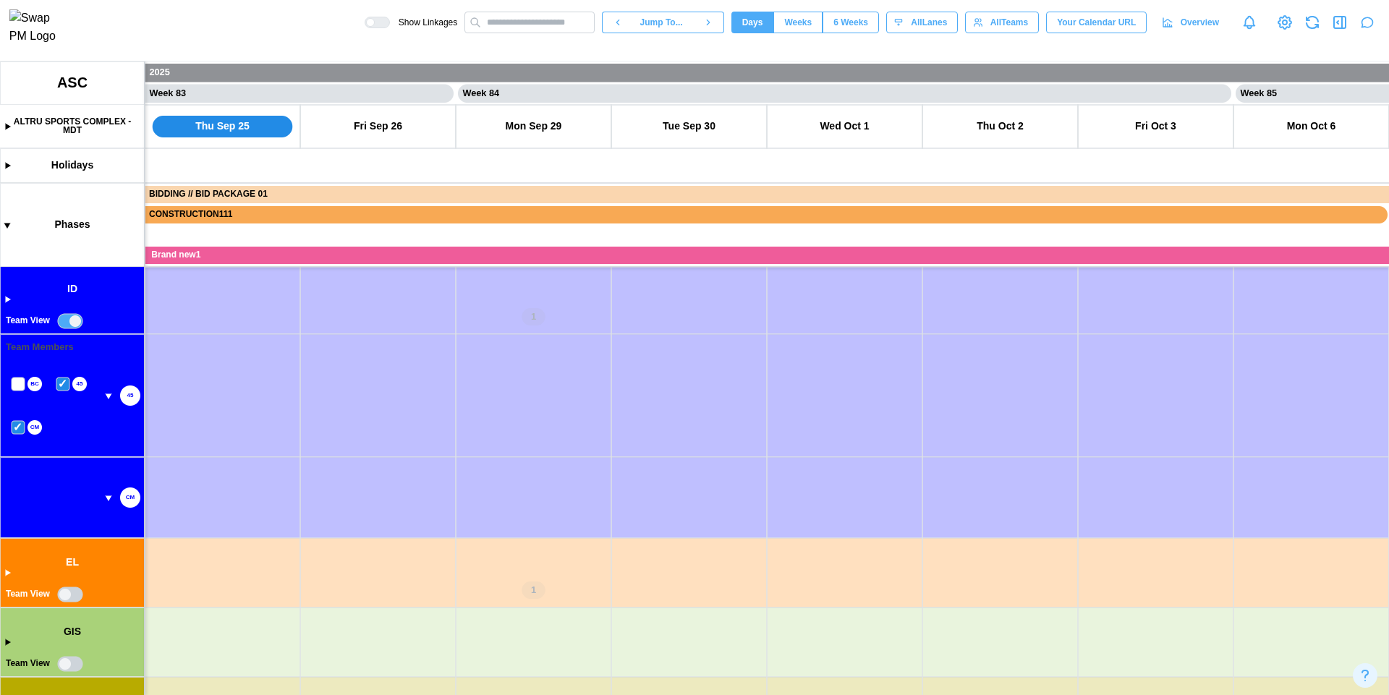
click at [64, 385] on canvas at bounding box center [694, 378] width 1389 height 634
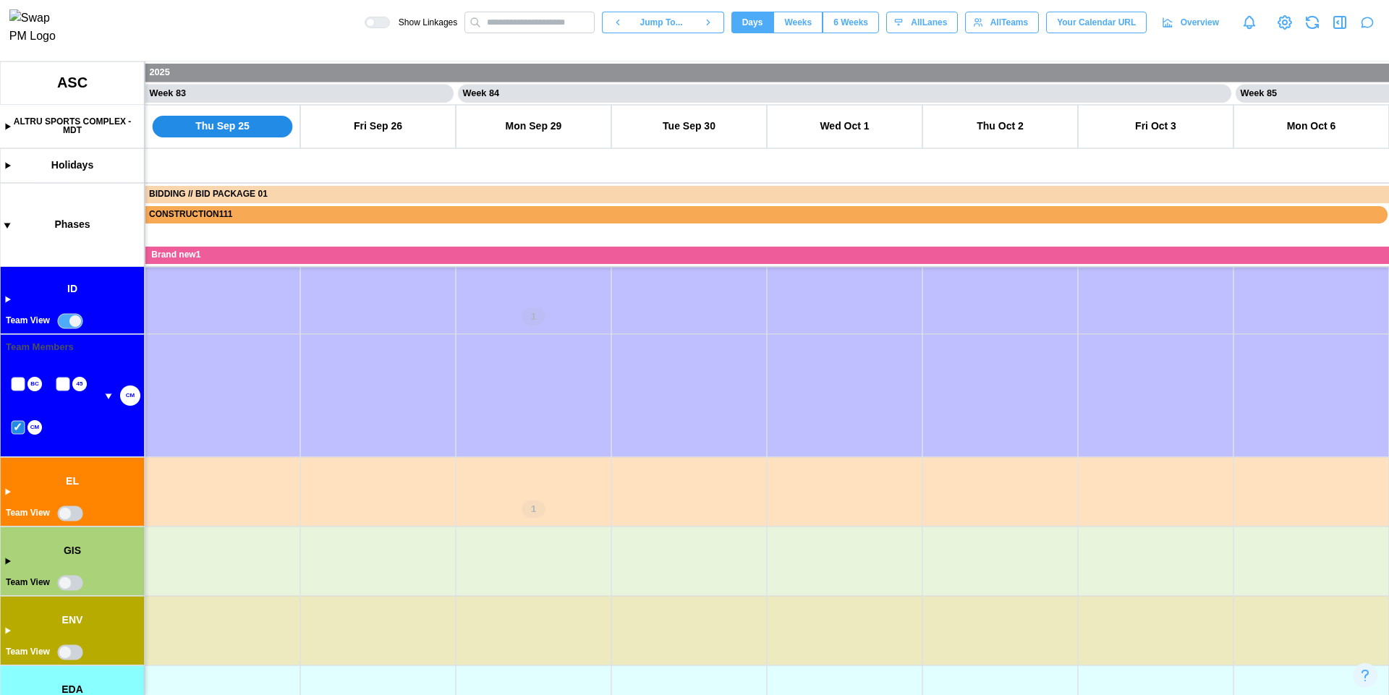
click at [20, 427] on canvas at bounding box center [694, 378] width 1389 height 634
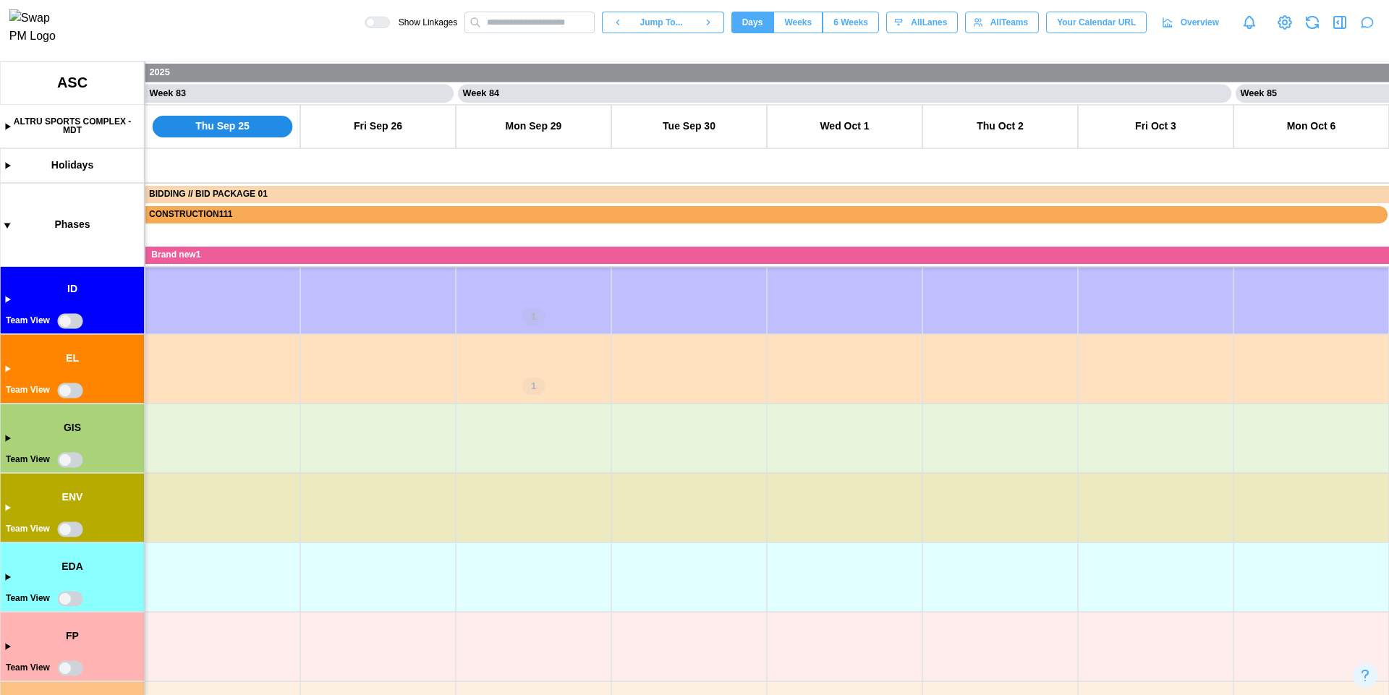
click at [68, 461] on canvas at bounding box center [694, 378] width 1389 height 634
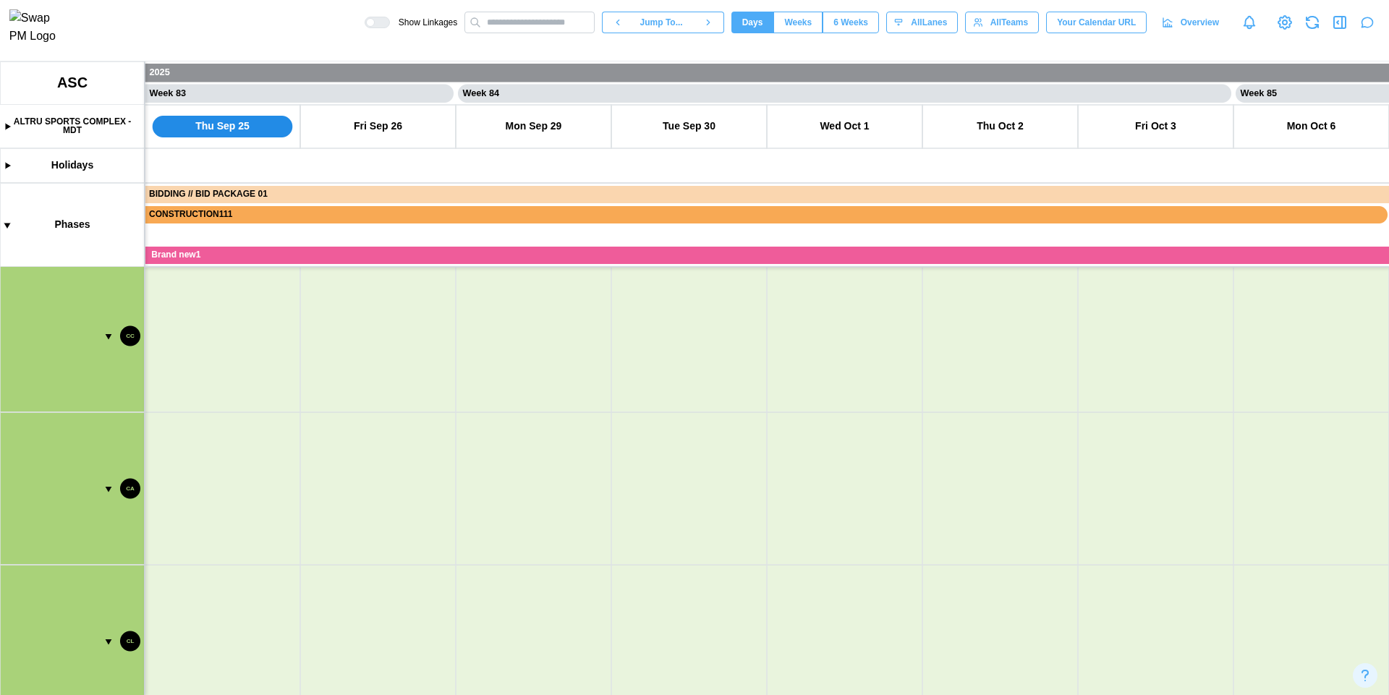
scroll to position [1047, 0]
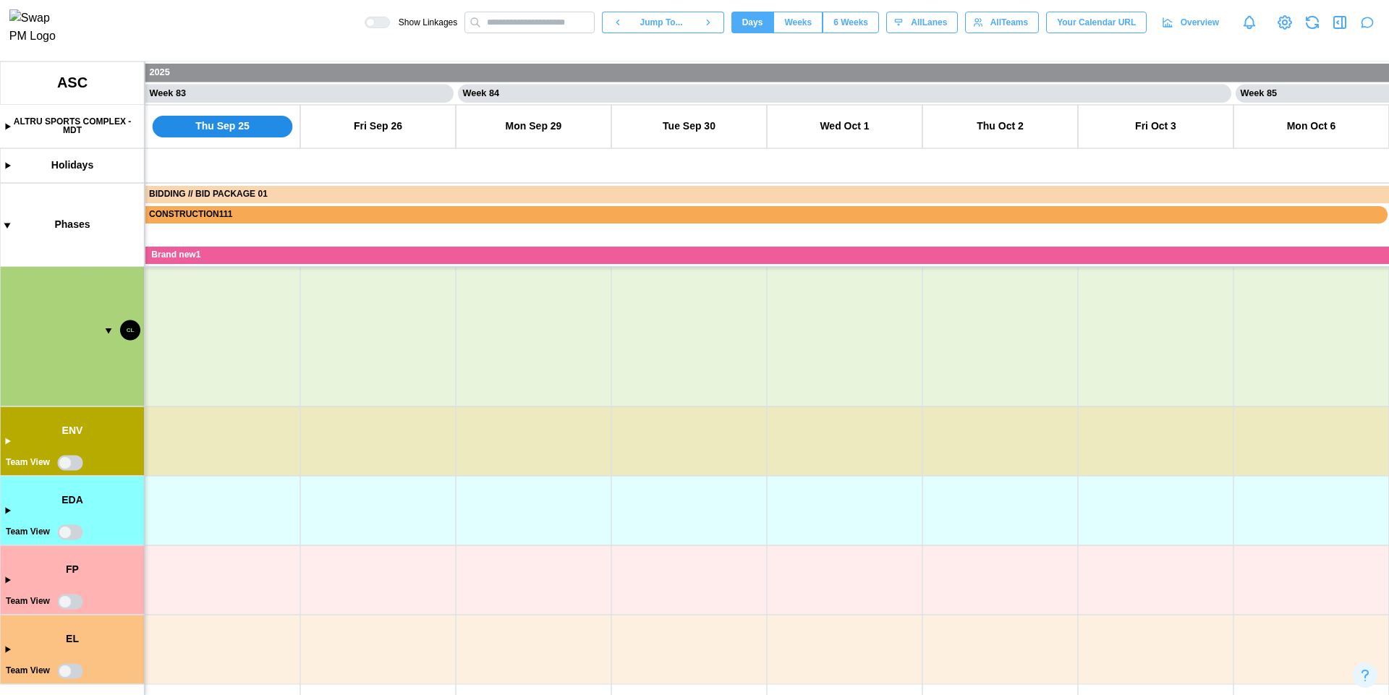
click at [64, 463] on canvas at bounding box center [694, 378] width 1389 height 634
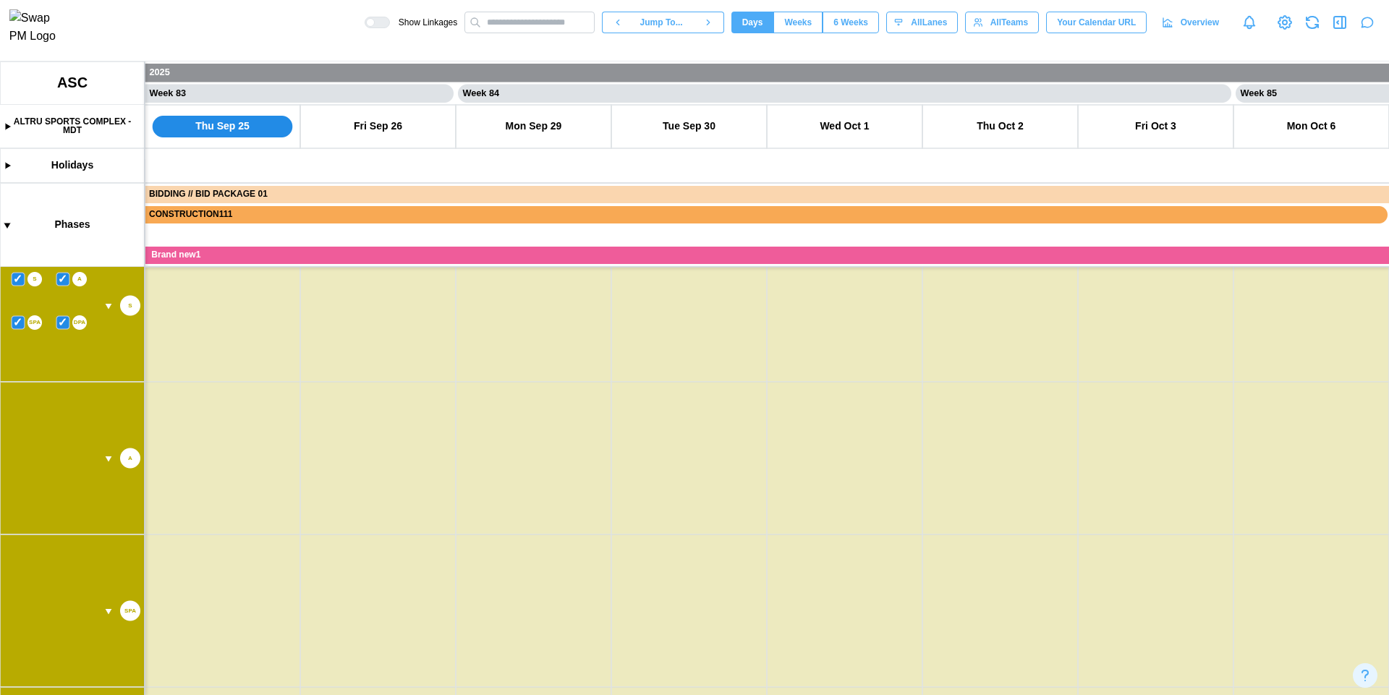
scroll to position [1657, 0]
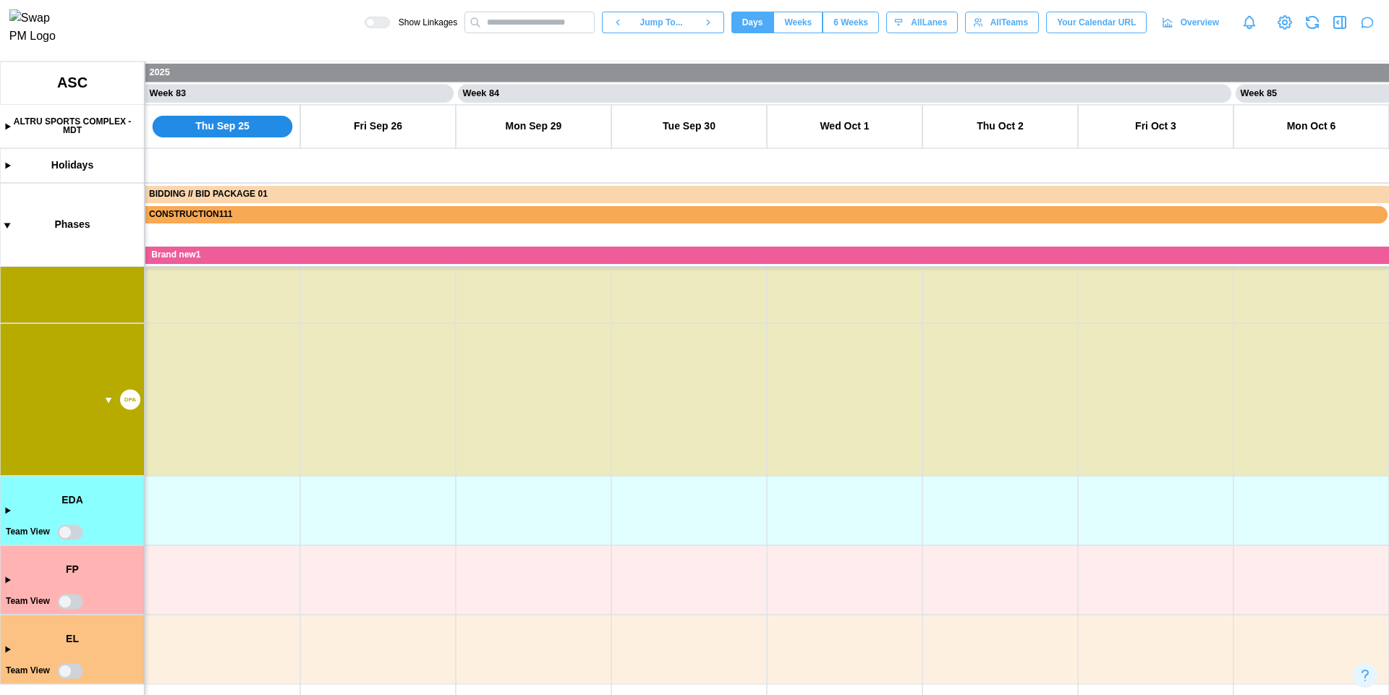
click at [70, 533] on canvas at bounding box center [694, 378] width 1389 height 634
click at [63, 605] on canvas at bounding box center [694, 378] width 1389 height 634
click at [67, 668] on canvas at bounding box center [694, 378] width 1389 height 634
click at [1286, 31] on icon at bounding box center [1284, 22] width 17 height 17
type textarea "*"
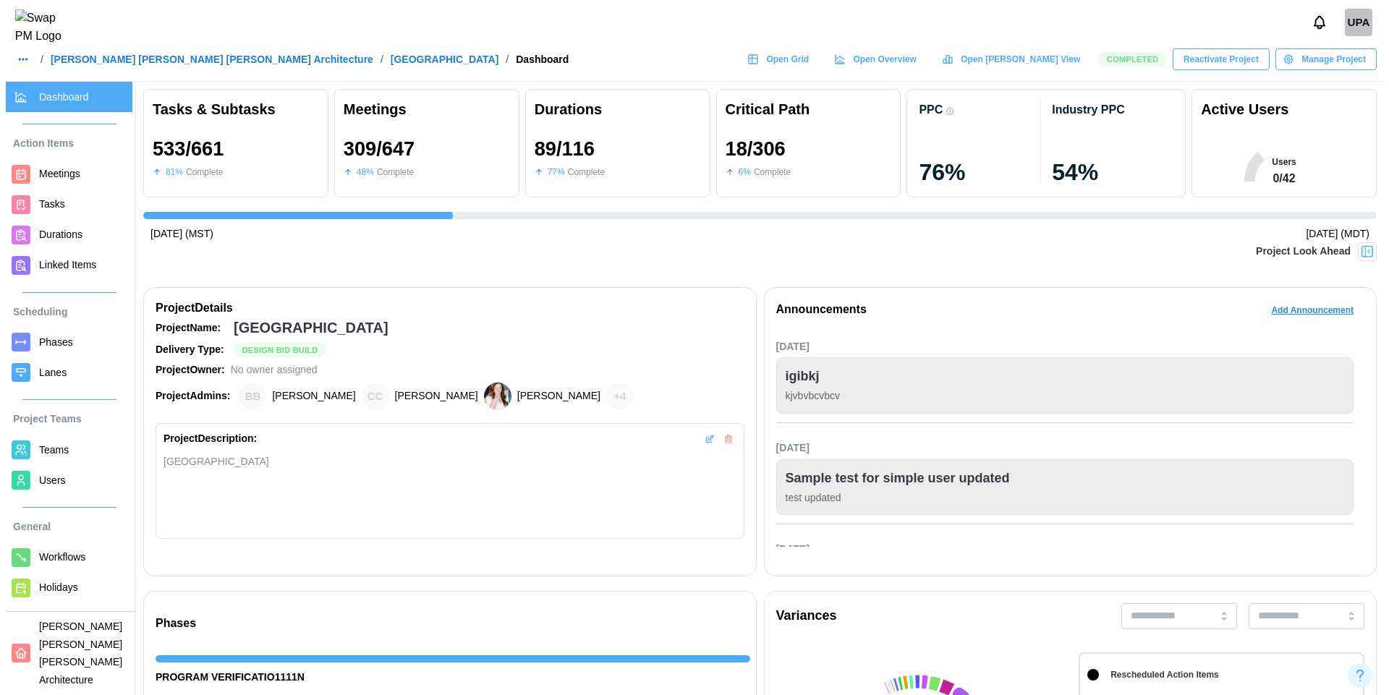
scroll to position [0, 14137]
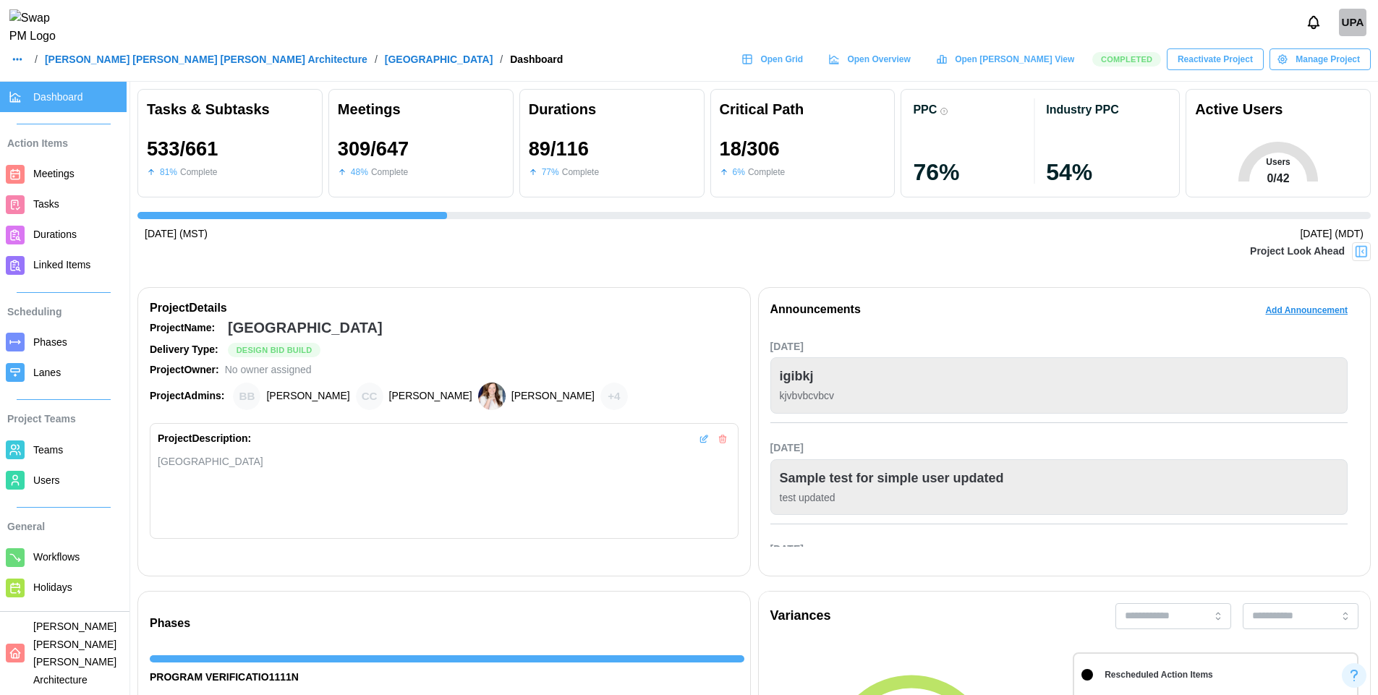
click at [51, 451] on span "Teams" at bounding box center [48, 450] width 30 height 12
